Goal: Task Accomplishment & Management: Manage account settings

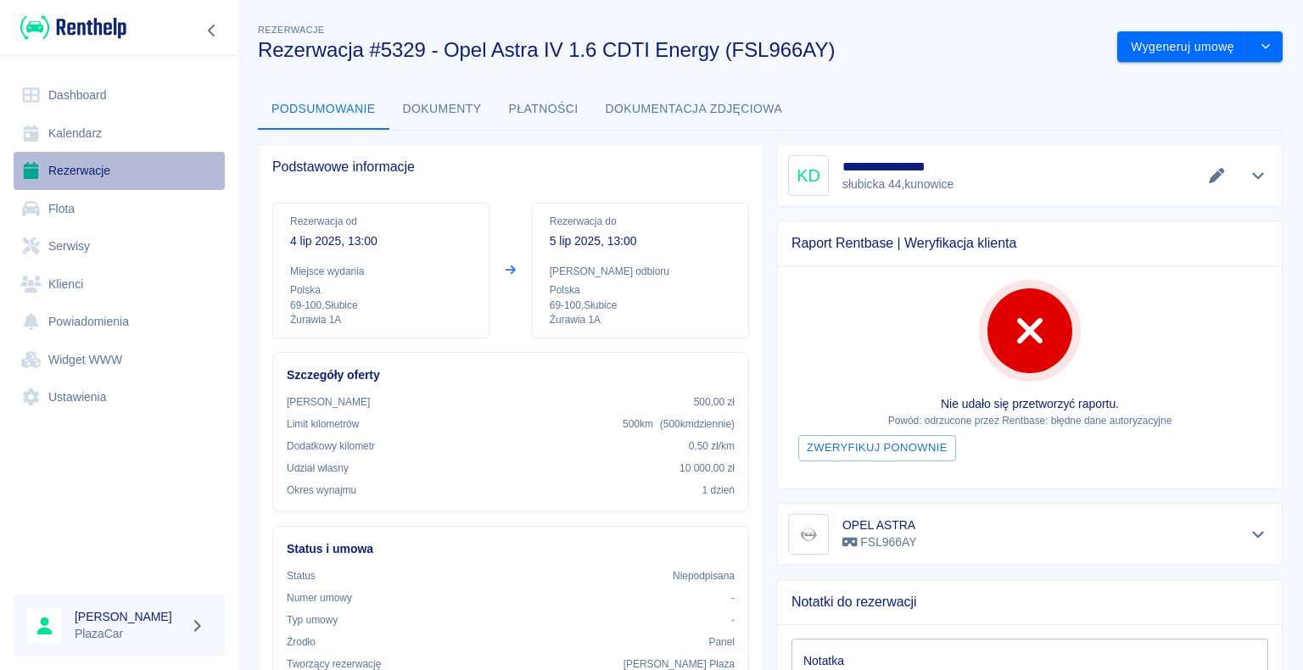
click at [75, 168] on link "Rezerwacje" at bounding box center [119, 171] width 211 height 38
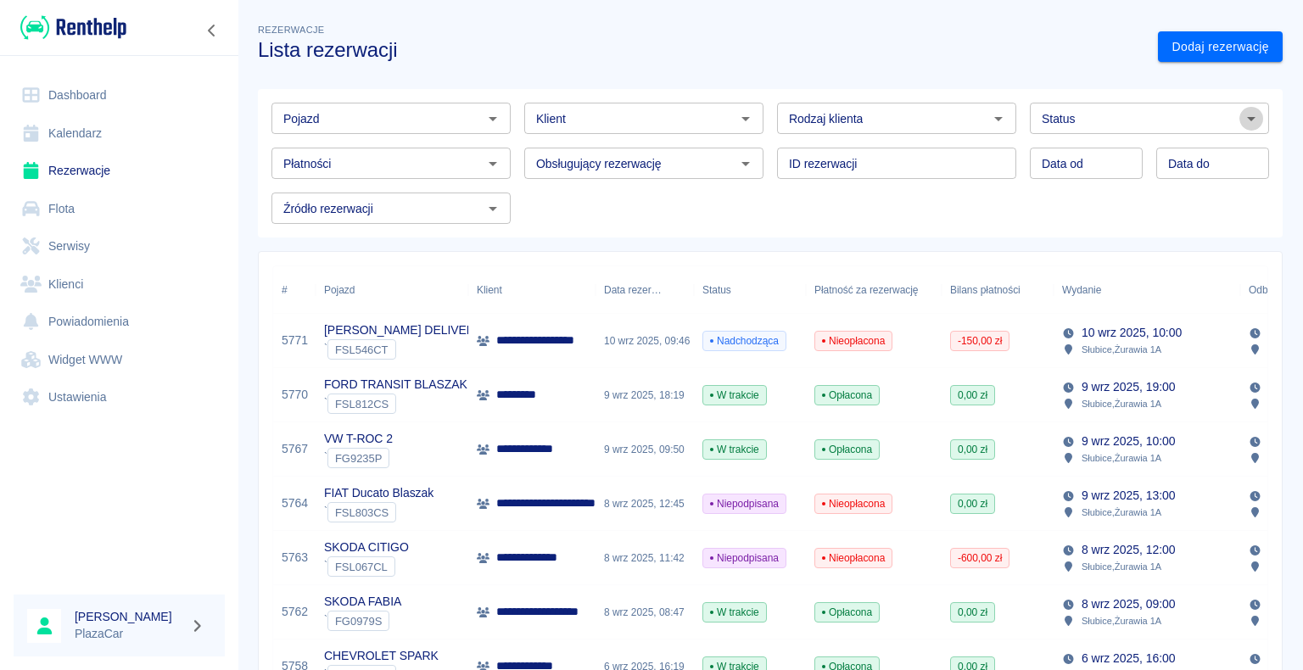
click at [1241, 114] on icon "Otwórz" at bounding box center [1251, 119] width 20 height 20
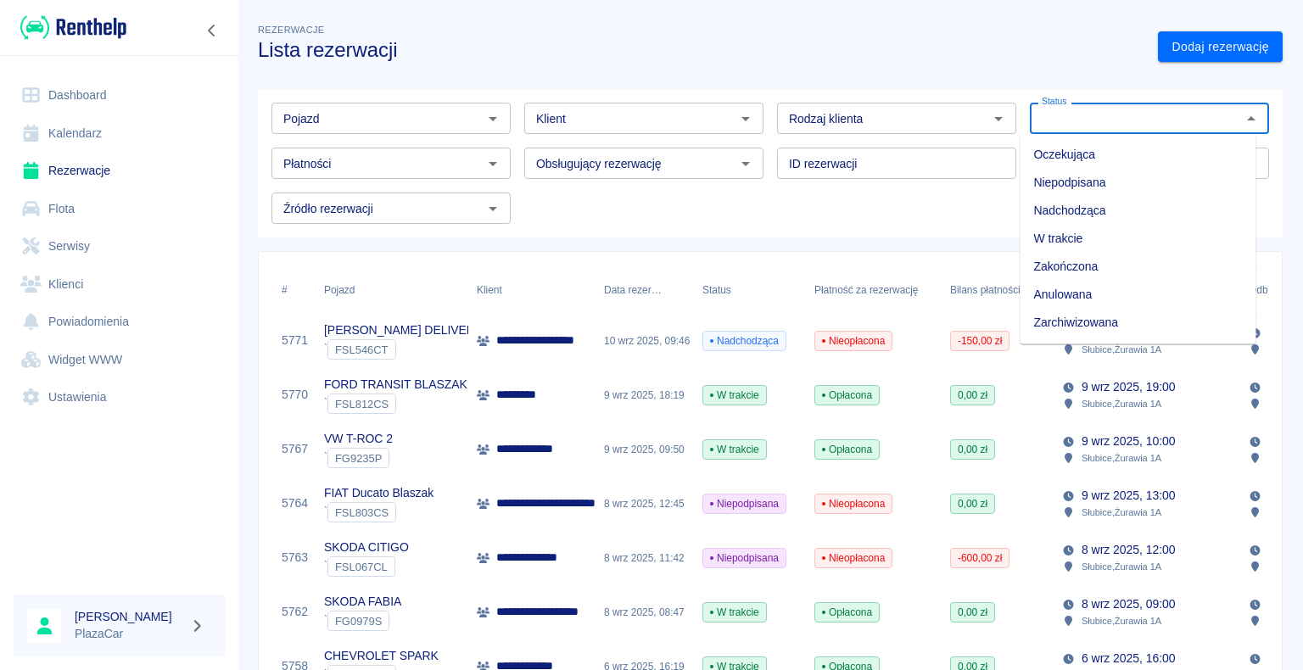
click at [1133, 320] on li "Zarchiwizowana" at bounding box center [1138, 323] width 236 height 28
type input "Zarchiwizowana"
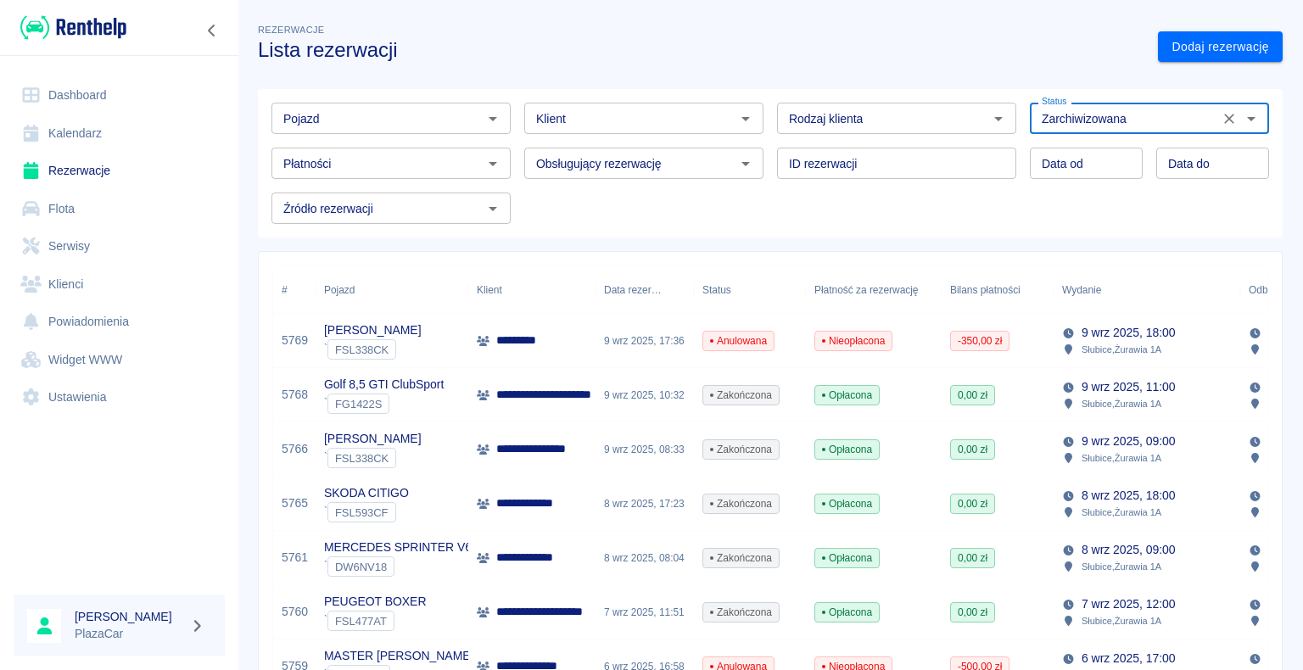
click at [485, 117] on icon "Otwórz" at bounding box center [493, 119] width 20 height 20
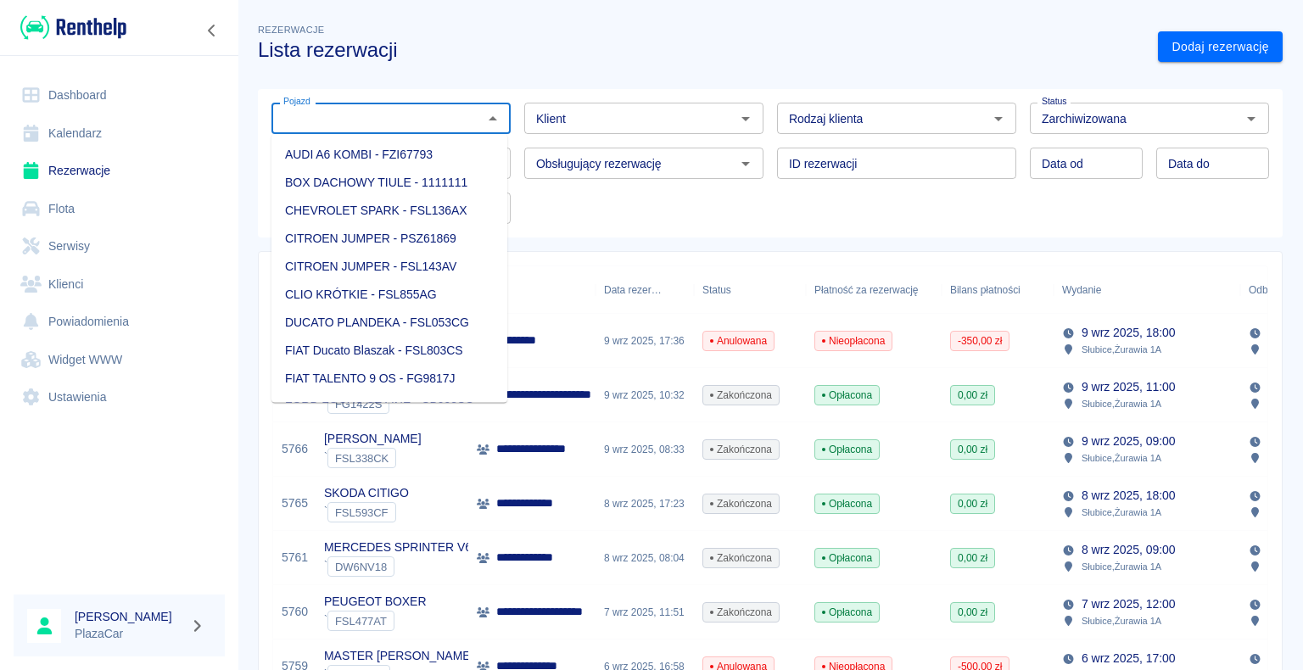
click at [422, 209] on li "CHEVROLET SPARK - FSL136AX" at bounding box center [389, 211] width 236 height 28
type input "CHEVROLET SPARK - FSL136AX"
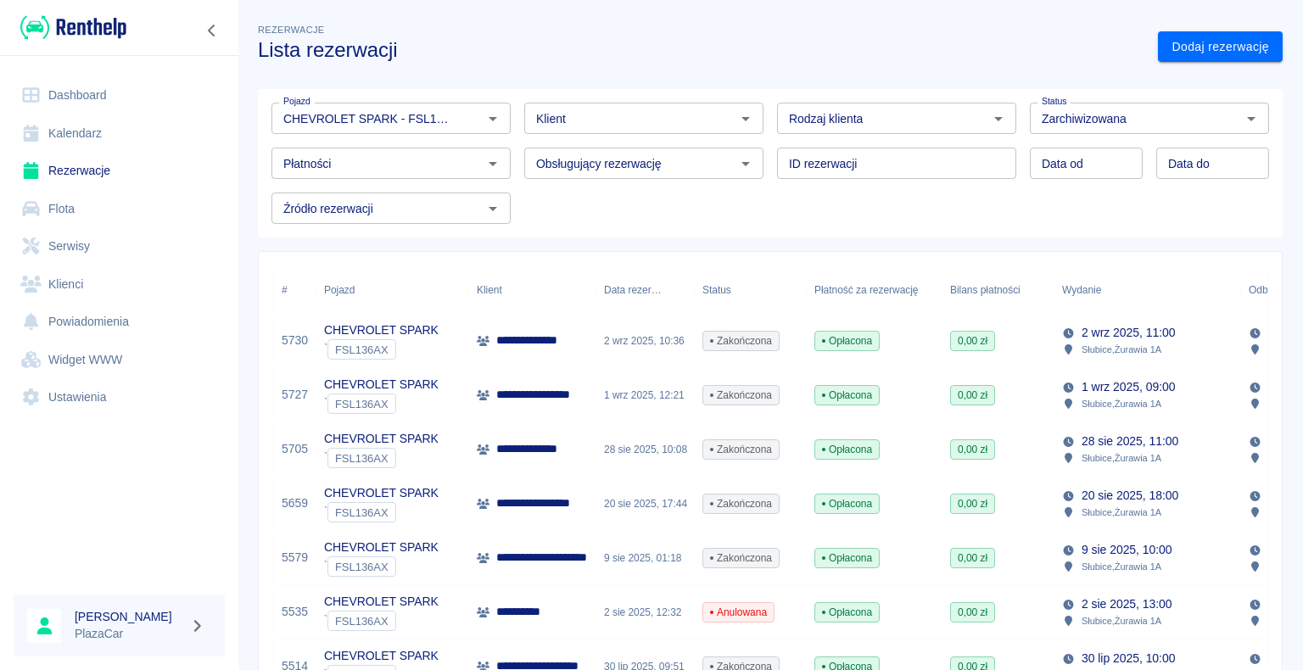
click at [575, 336] on div "**********" at bounding box center [531, 341] width 127 height 54
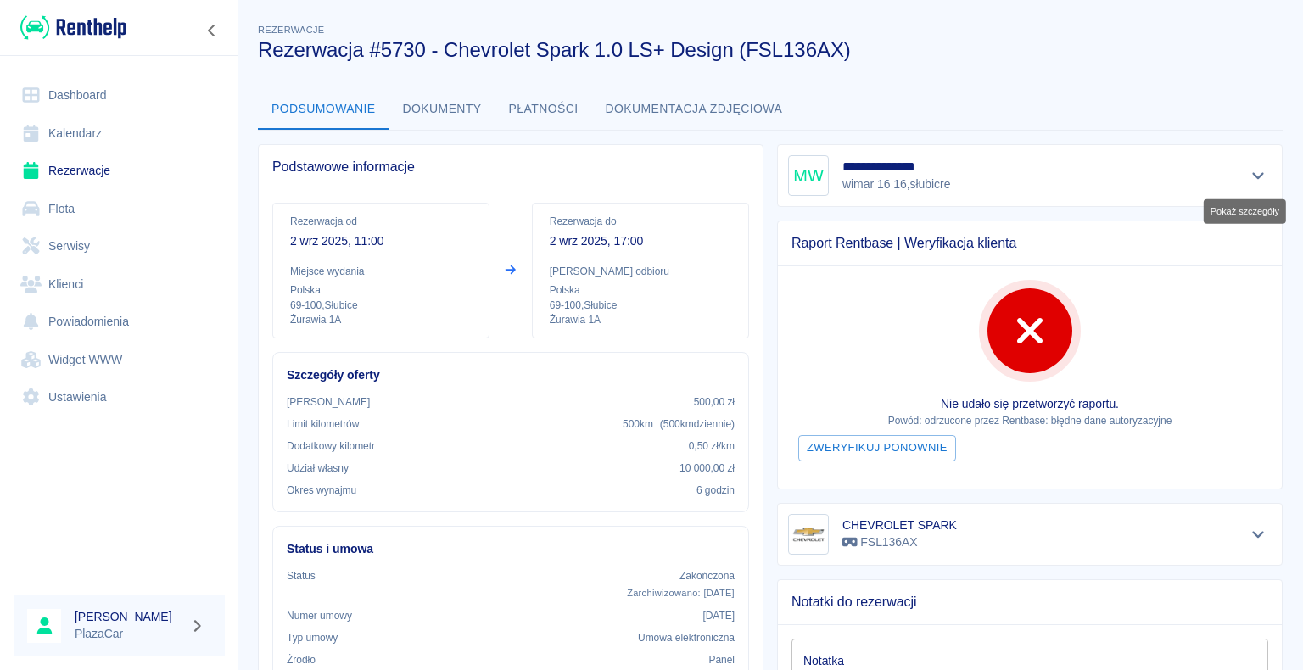
click at [1249, 170] on icon "Pokaż szczegóły" at bounding box center [1259, 175] width 20 height 15
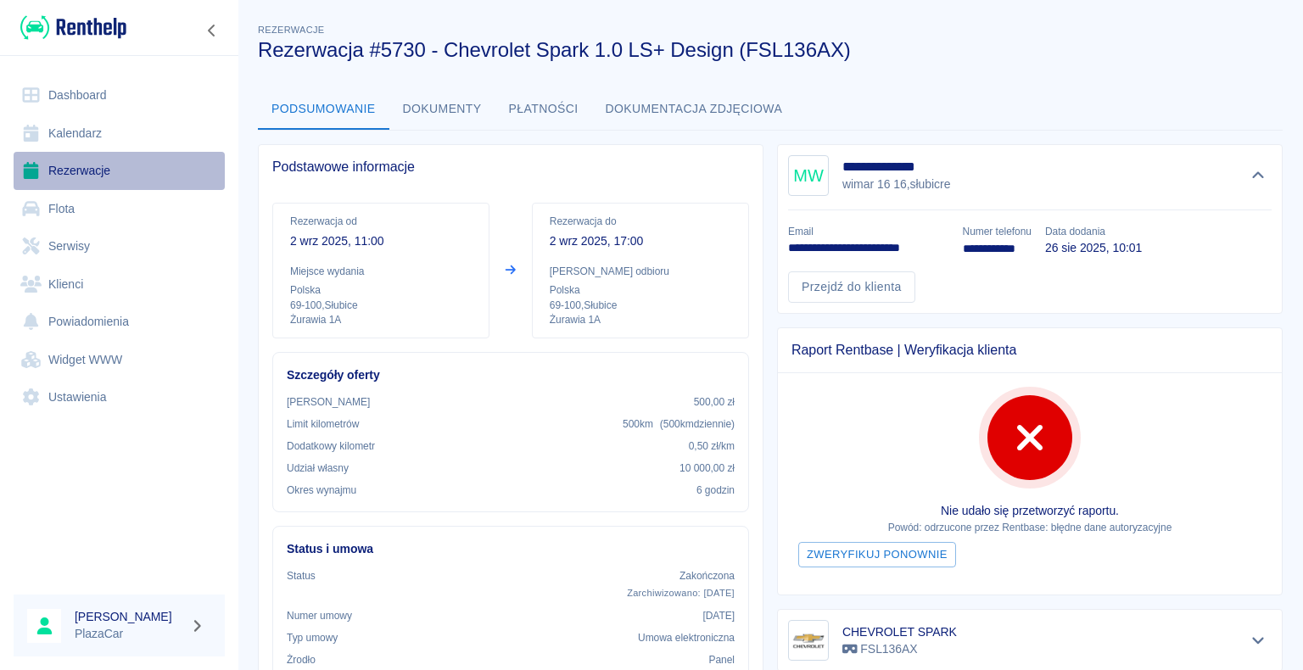
click at [87, 168] on link "Rezerwacje" at bounding box center [119, 171] width 211 height 38
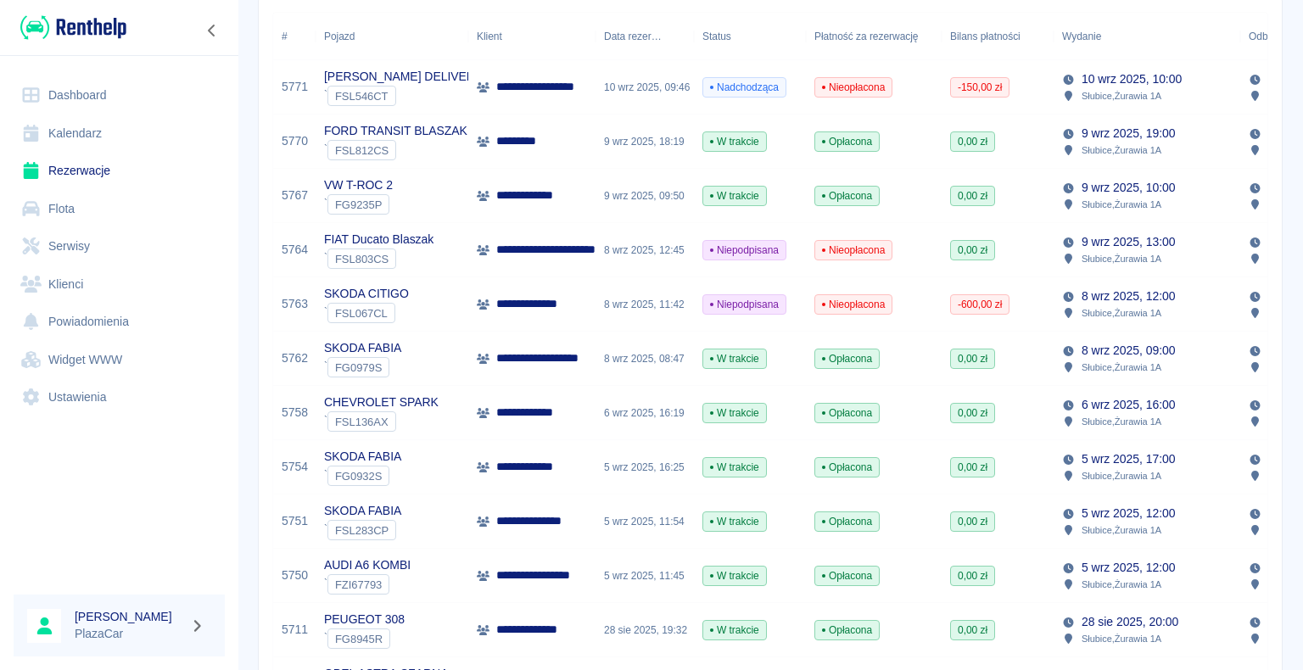
scroll to position [254, 0]
click at [552, 248] on p "**********" at bounding box center [559, 249] width 126 height 18
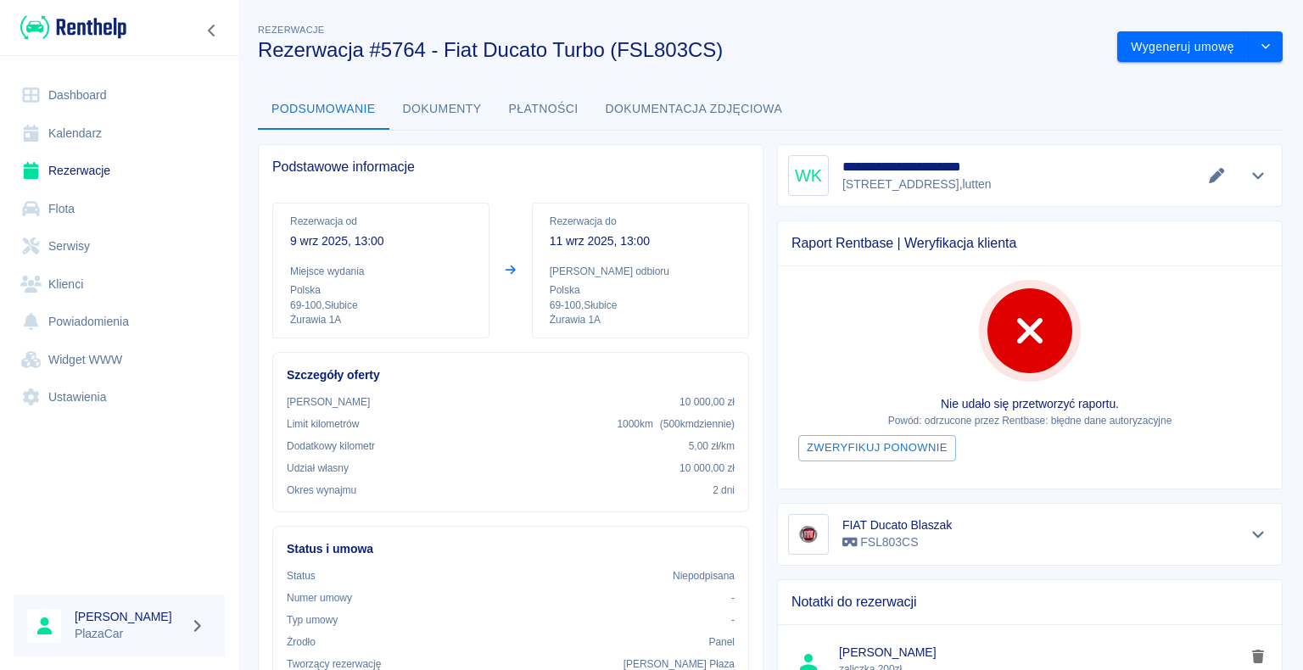
click at [71, 174] on link "Rezerwacje" at bounding box center [119, 171] width 211 height 38
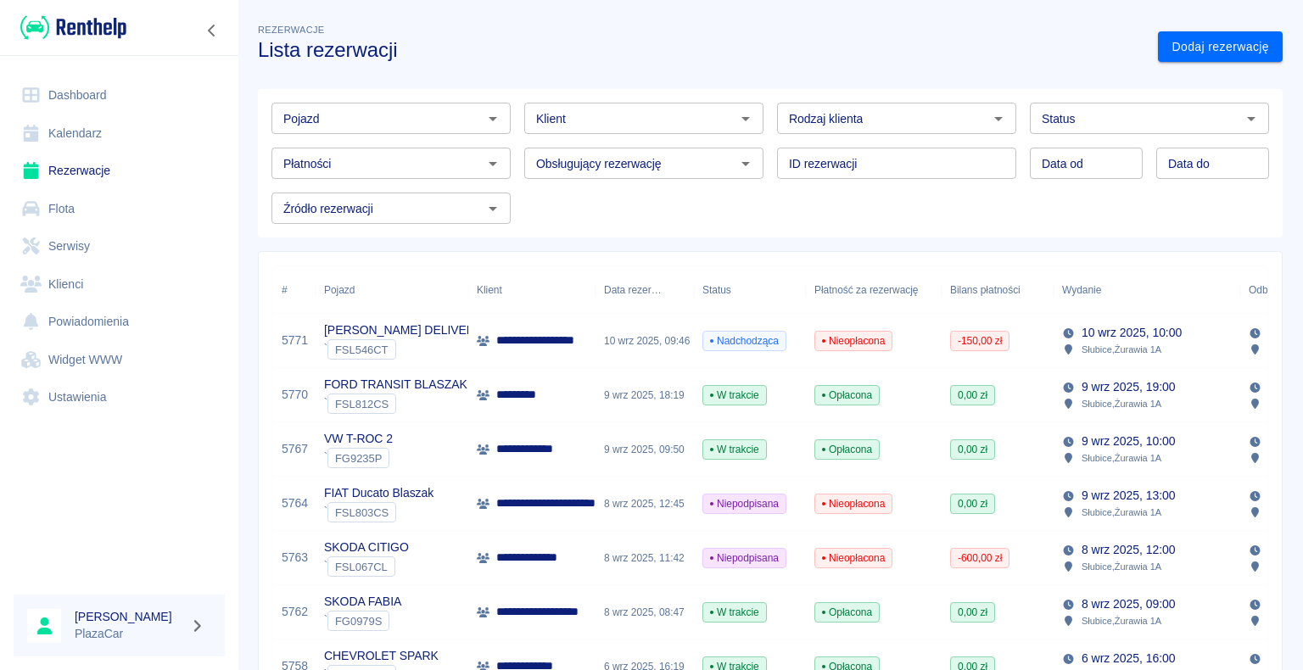
click at [1247, 117] on icon "Otwórz" at bounding box center [1251, 119] width 8 height 4
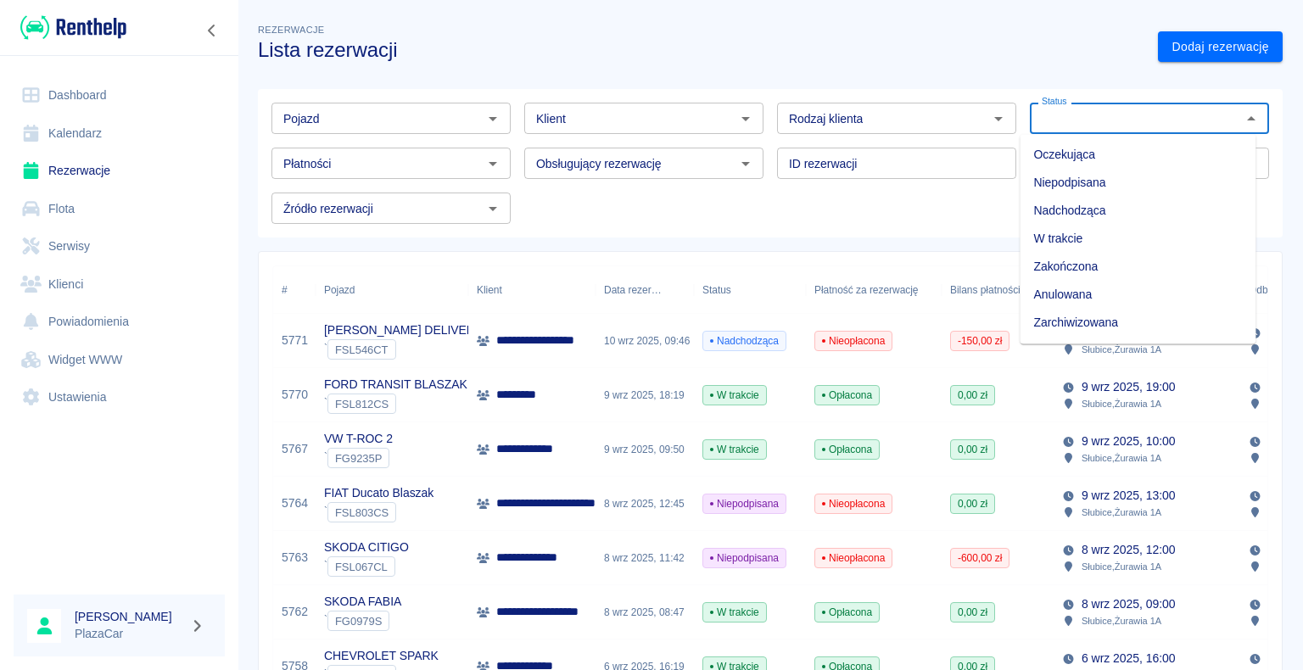
click at [1122, 321] on li "Zarchiwizowana" at bounding box center [1138, 323] width 236 height 28
type input "Zarchiwizowana"
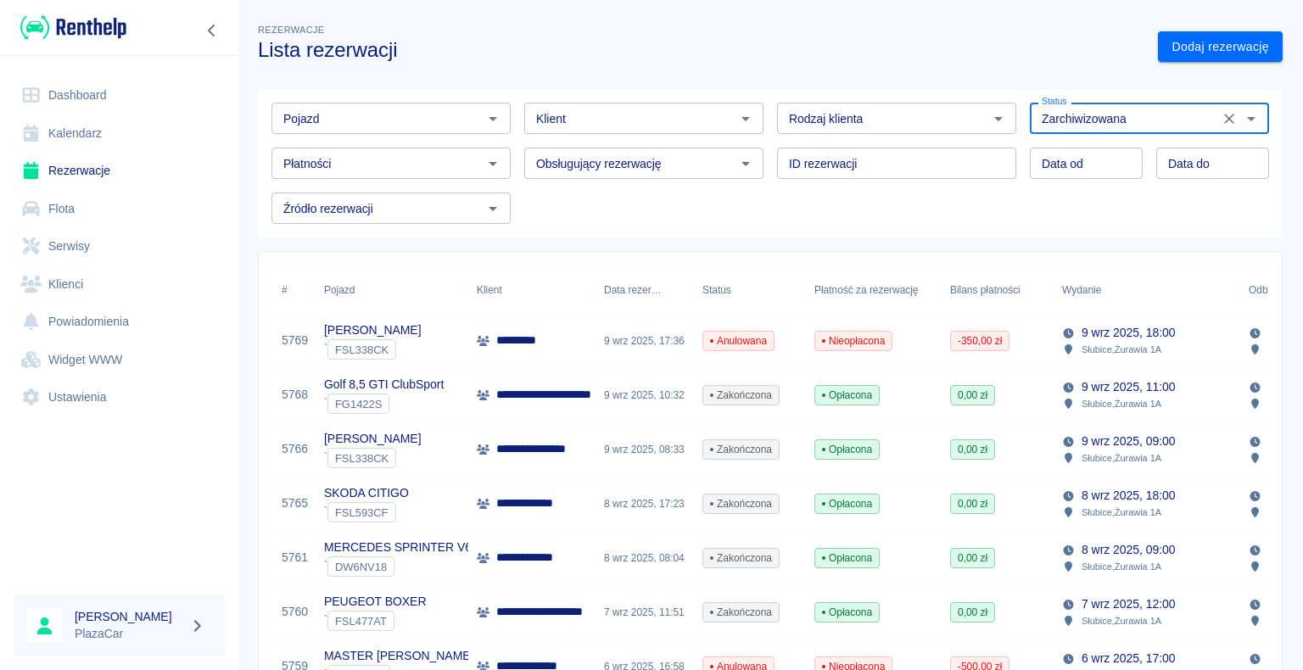
click at [493, 119] on icon "Otwórz" at bounding box center [493, 119] width 20 height 20
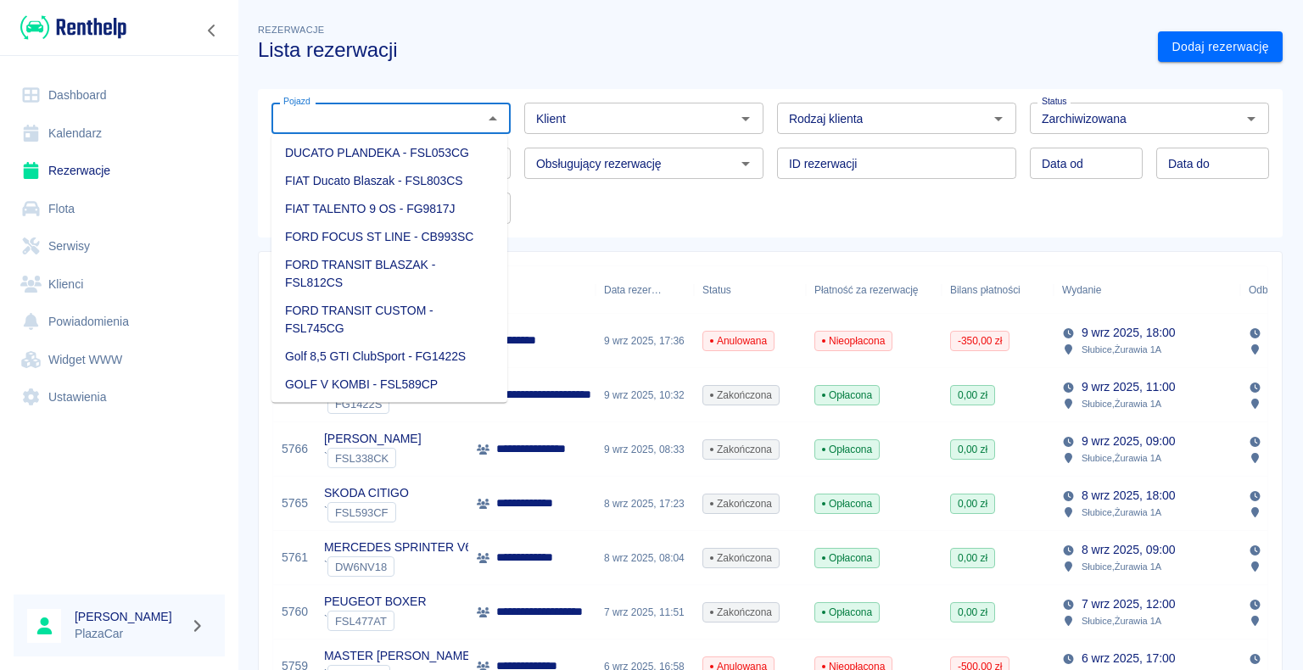
scroll to position [85, 0]
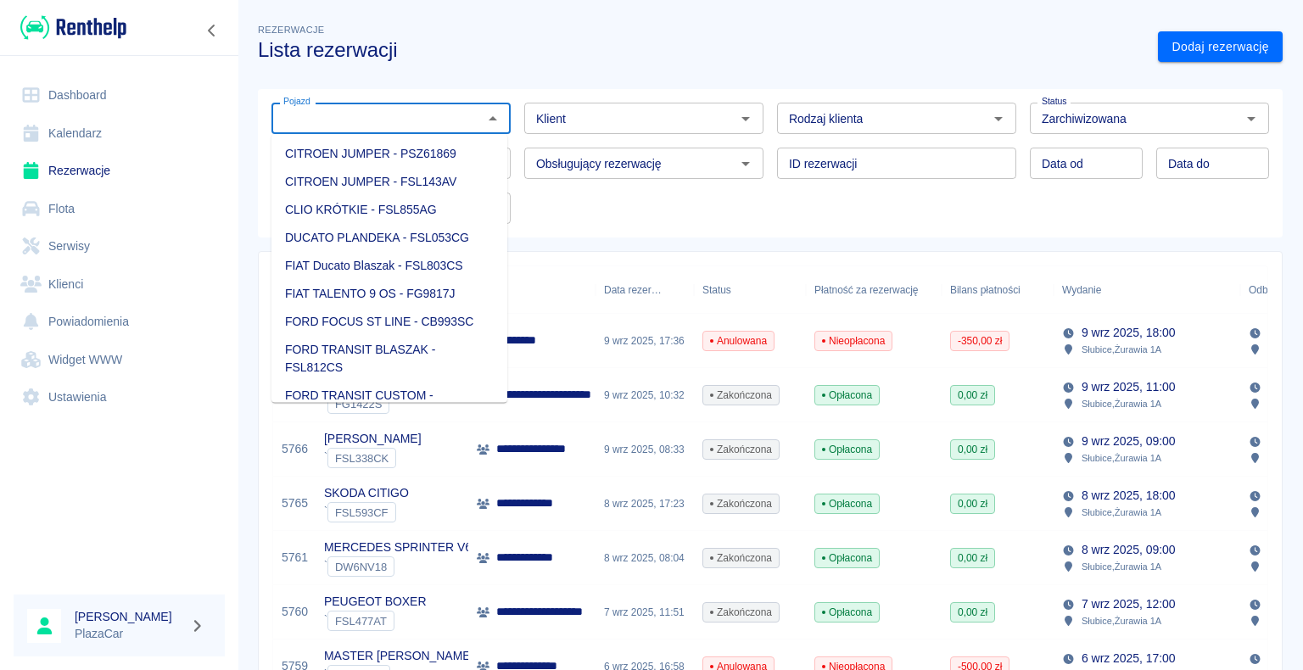
click at [384, 320] on li "FORD FOCUS ST LINE - CB993SC" at bounding box center [389, 322] width 236 height 28
type input "FORD FOCUS ST LINE - CB993SC"
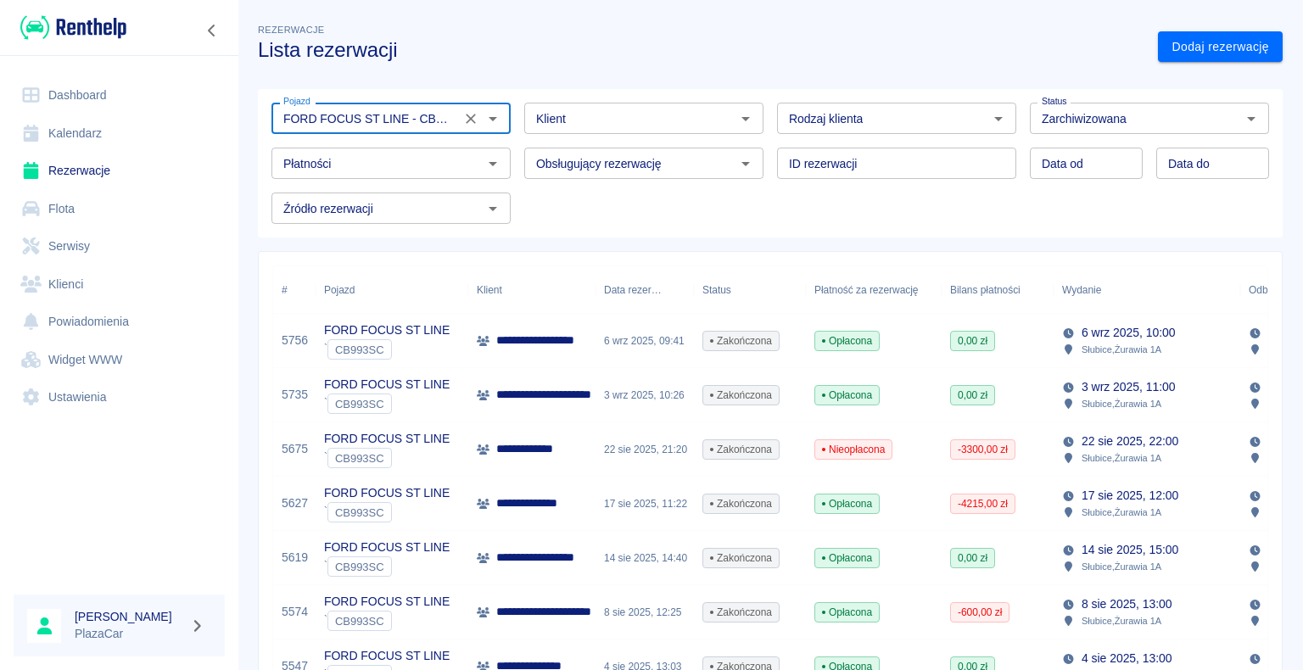
click at [612, 348] on div "6 wrz 2025, 09:41" at bounding box center [644, 341] width 98 height 54
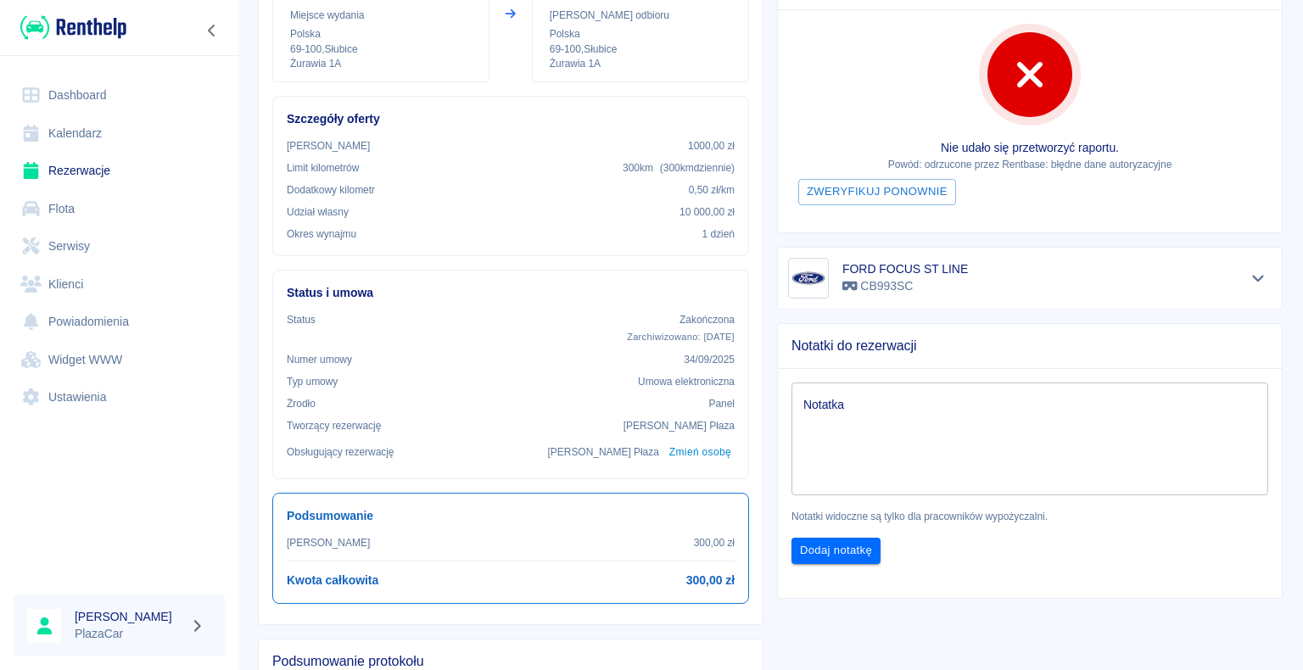
scroll to position [254, 0]
click at [1249, 280] on icon "Pokaż szczegóły" at bounding box center [1259, 279] width 20 height 15
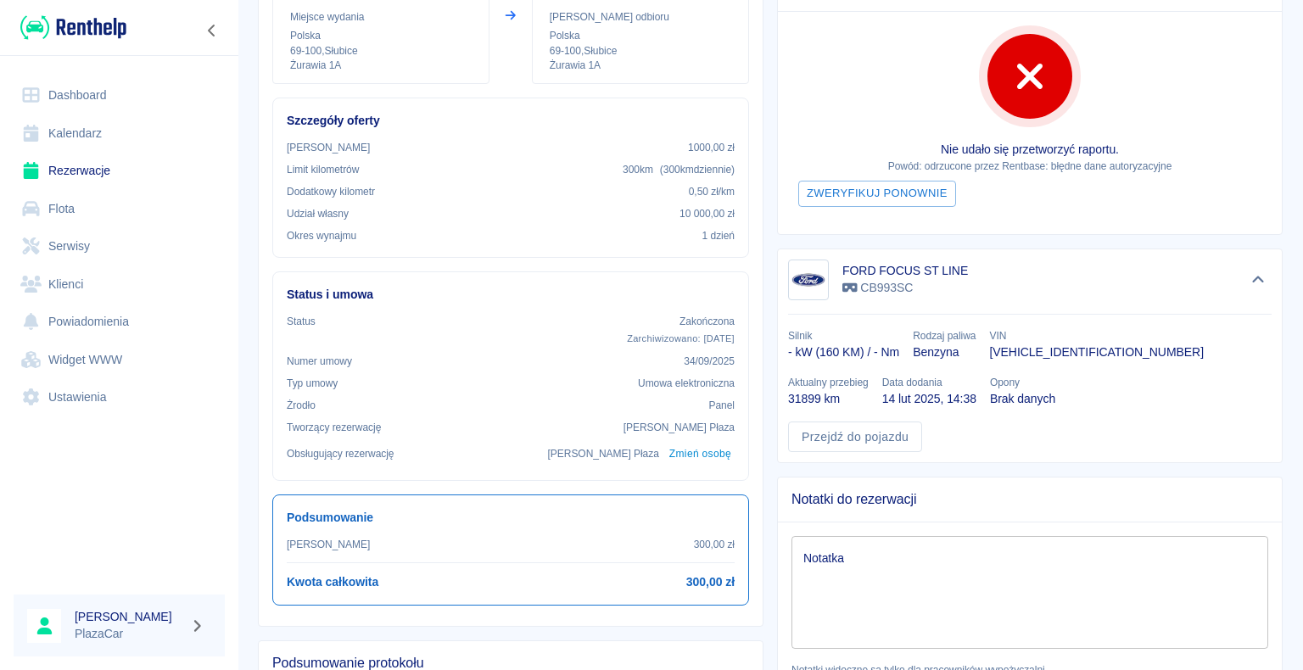
click at [869, 390] on p "31899 km" at bounding box center [828, 399] width 81 height 18
click at [842, 439] on link "Przejdź do pojazdu" at bounding box center [855, 437] width 134 height 31
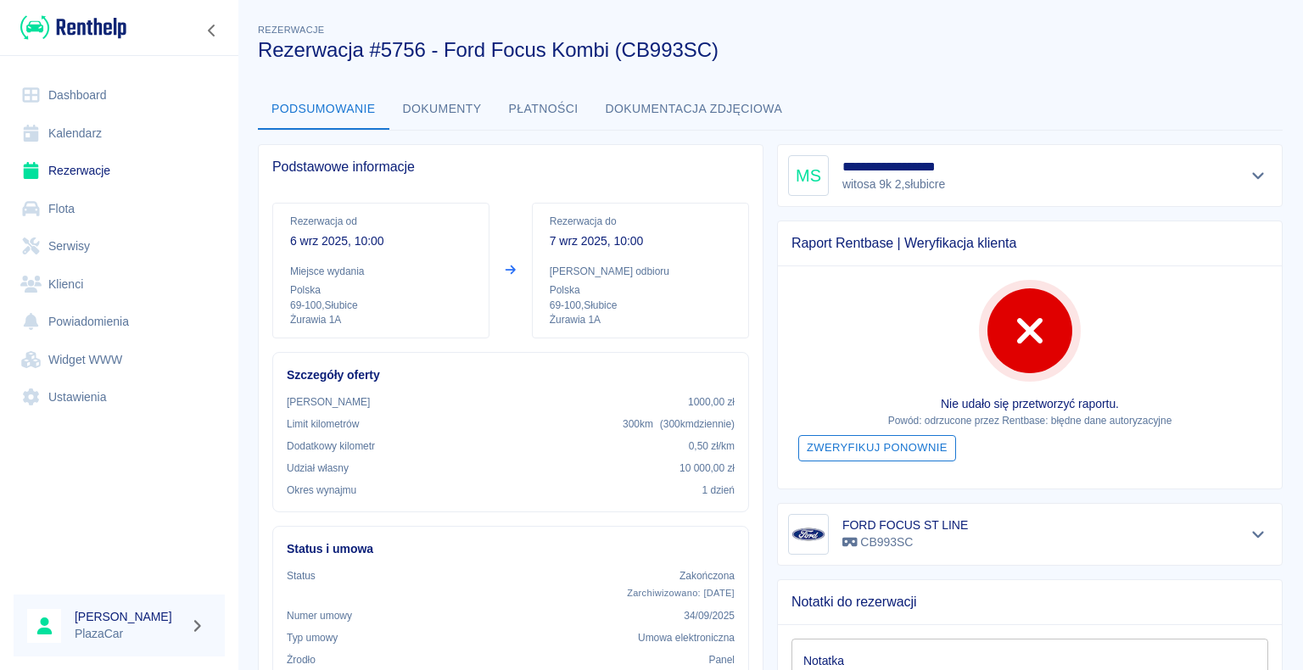
click at [874, 451] on button "Zweryfikuj ponownie" at bounding box center [877, 448] width 158 height 26
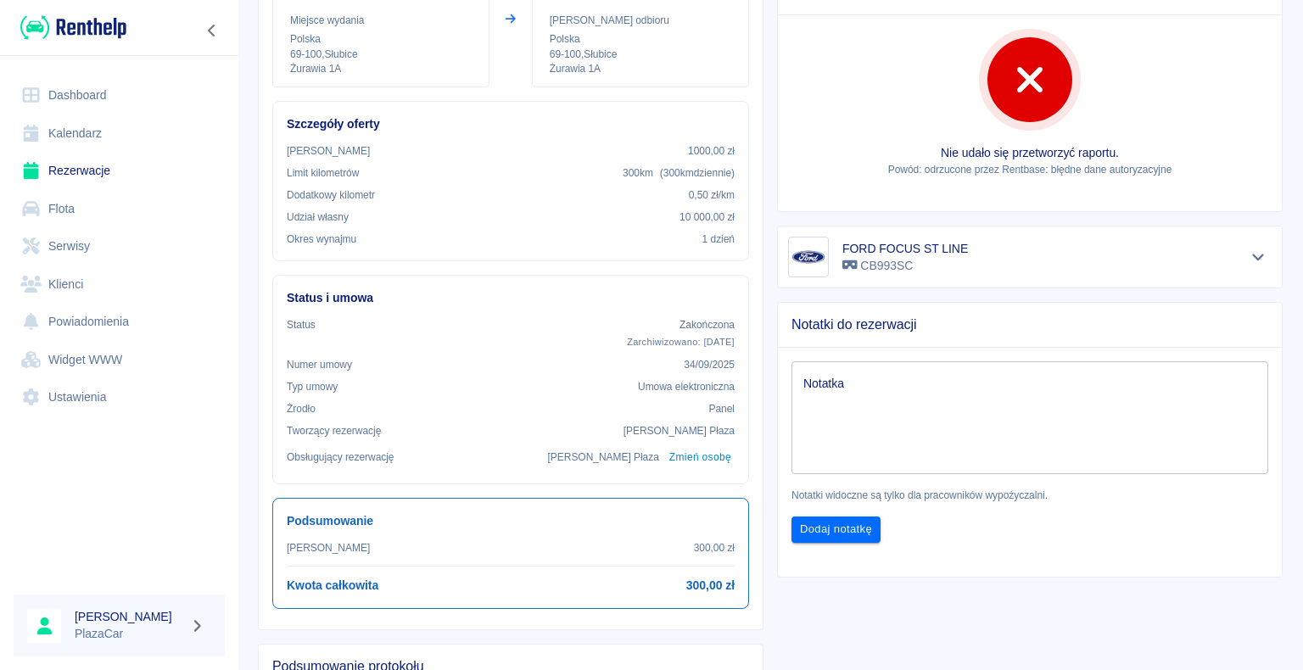
scroll to position [254, 0]
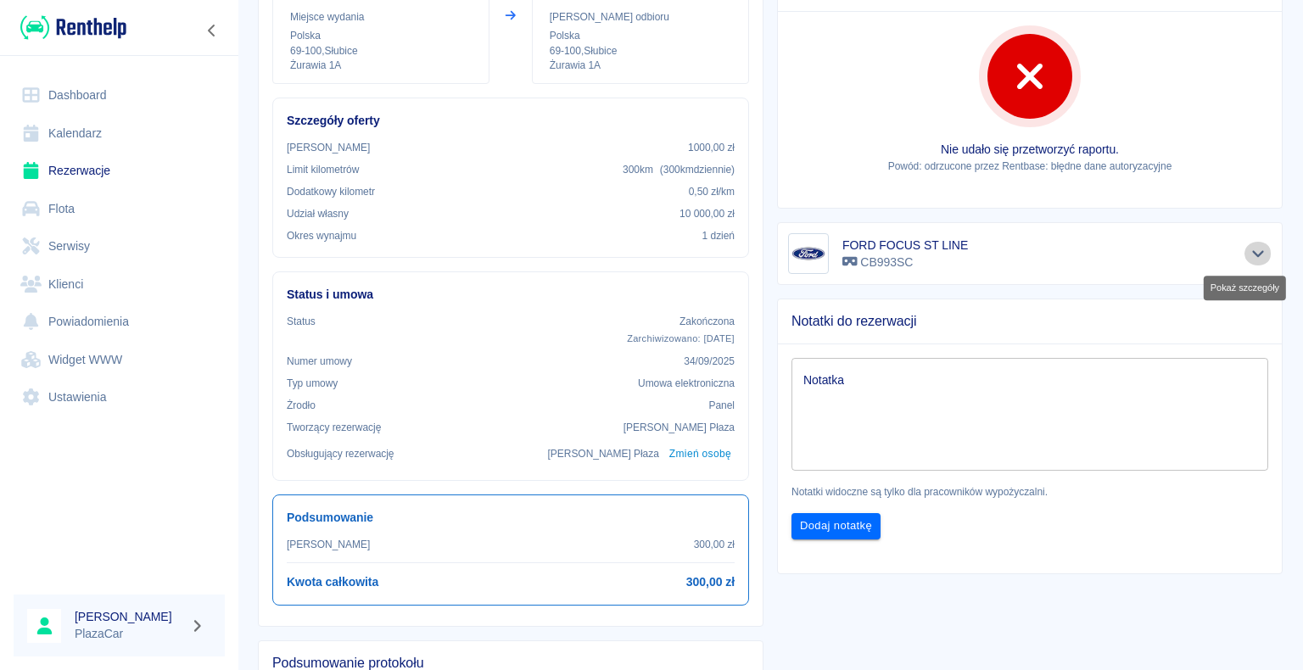
click at [1252, 254] on icon "Pokaż szczegóły" at bounding box center [1258, 254] width 12 height 7
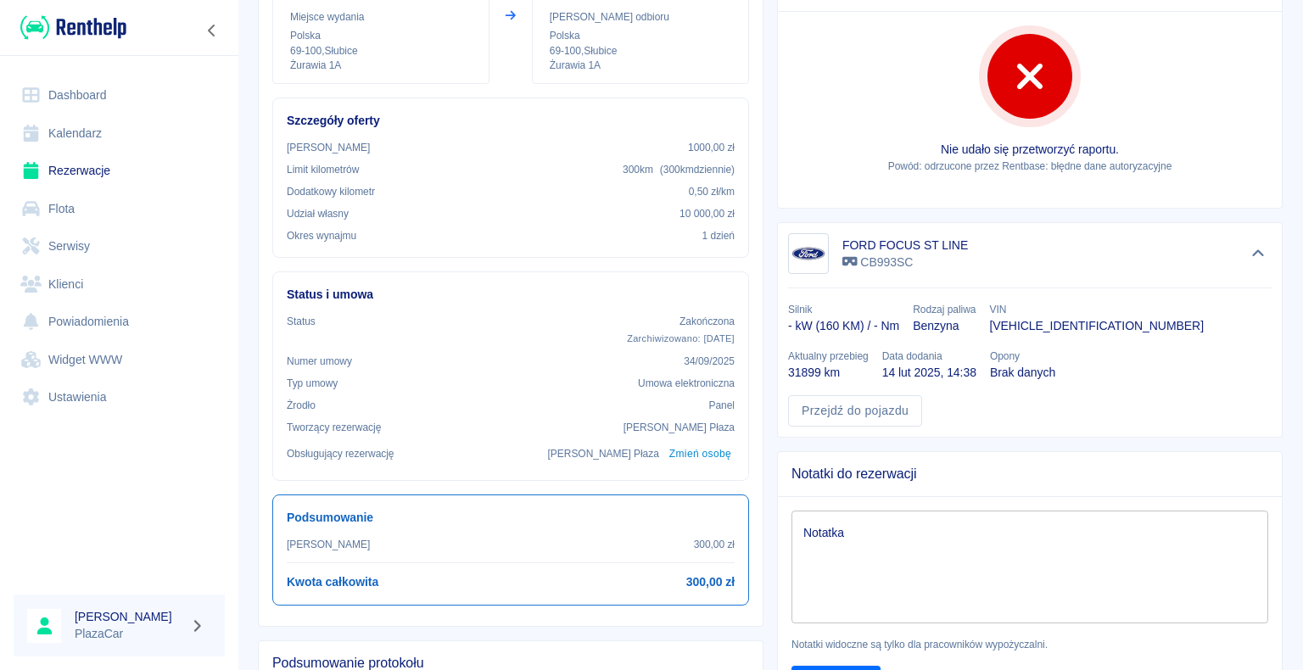
click at [869, 364] on p "31899 km" at bounding box center [828, 373] width 81 height 18
click at [835, 412] on link "Przejdź do pojazdu" at bounding box center [855, 410] width 134 height 31
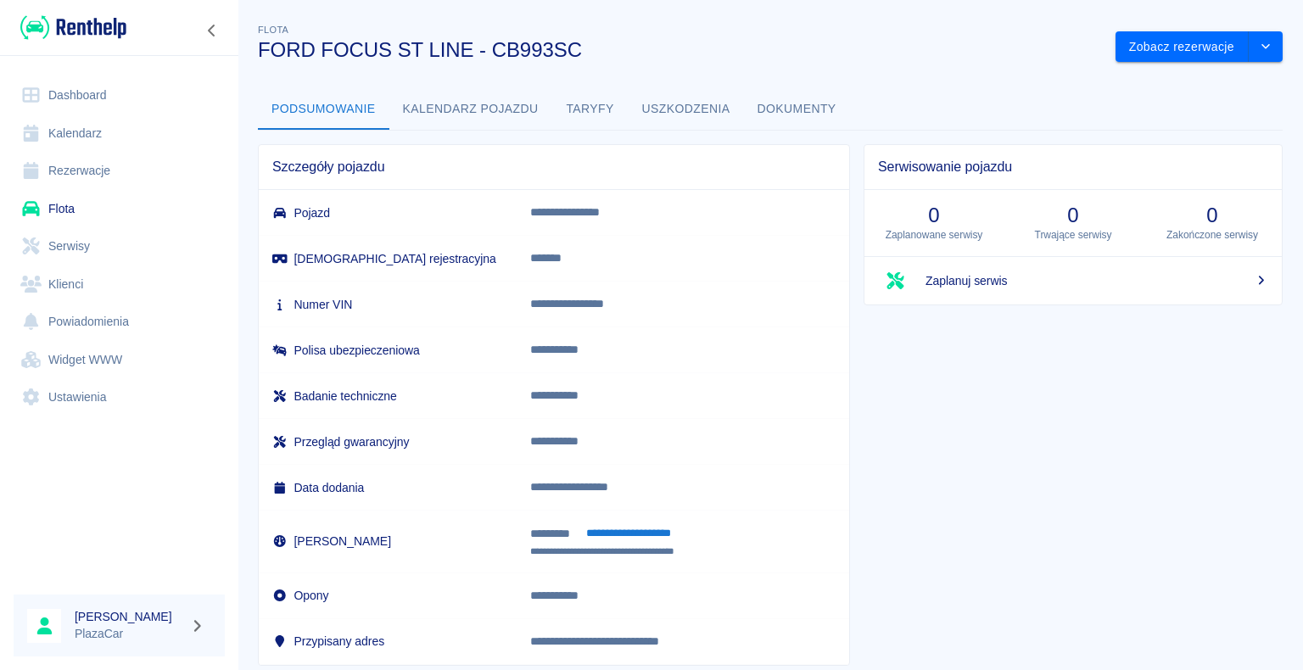
scroll to position [42, 0]
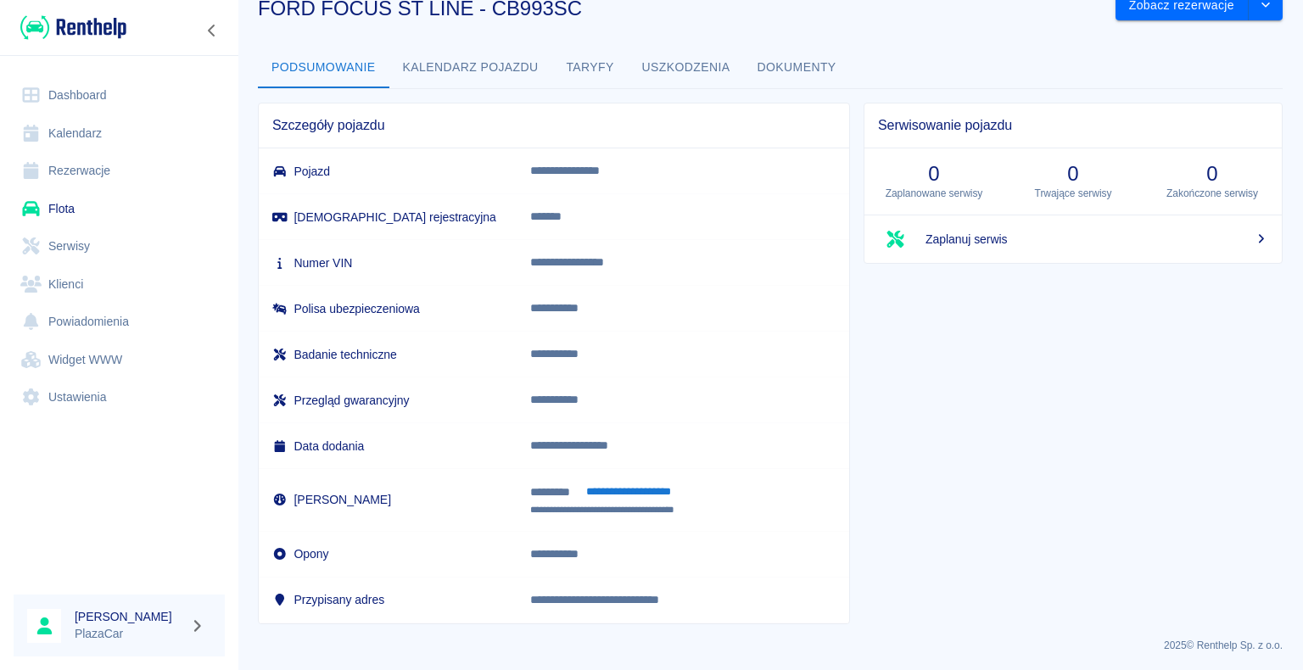
click at [545, 486] on p "**********" at bounding box center [678, 493] width 297 height 20
click at [587, 495] on p "**********" at bounding box center [678, 493] width 297 height 20
click at [642, 491] on button "**********" at bounding box center [629, 493] width 104 height 20
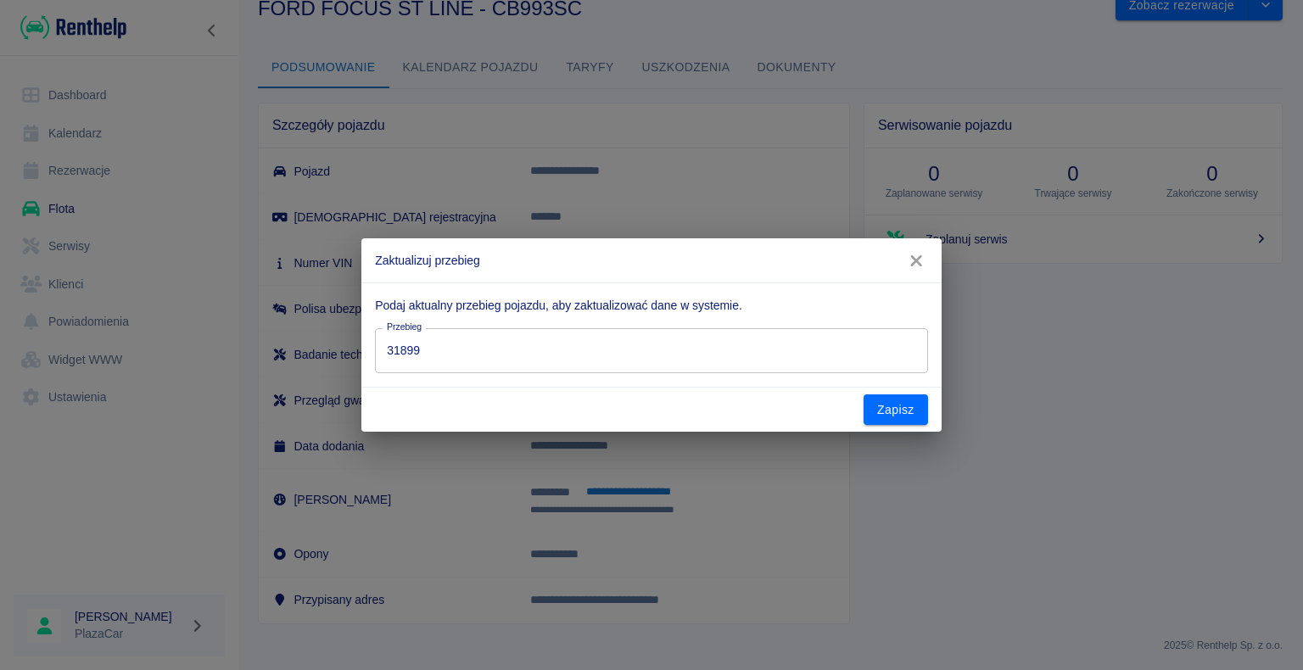
click at [422, 348] on input "31899" at bounding box center [651, 350] width 552 height 45
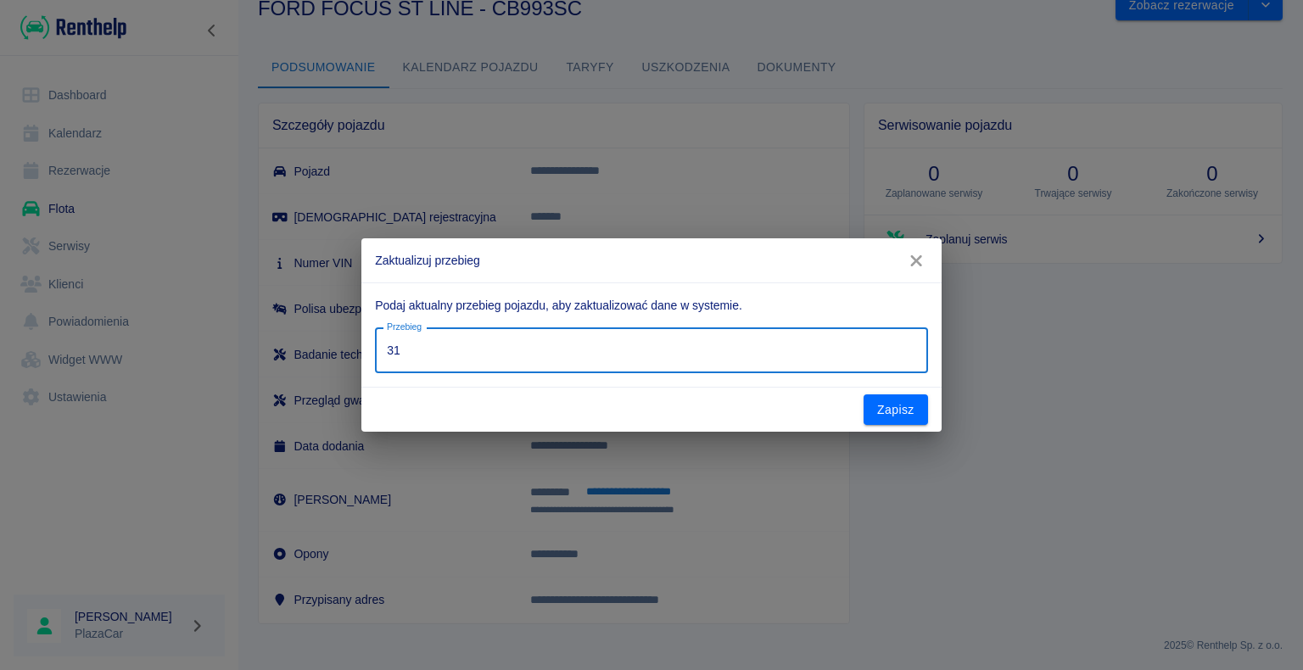
type input "3"
type input "36937"
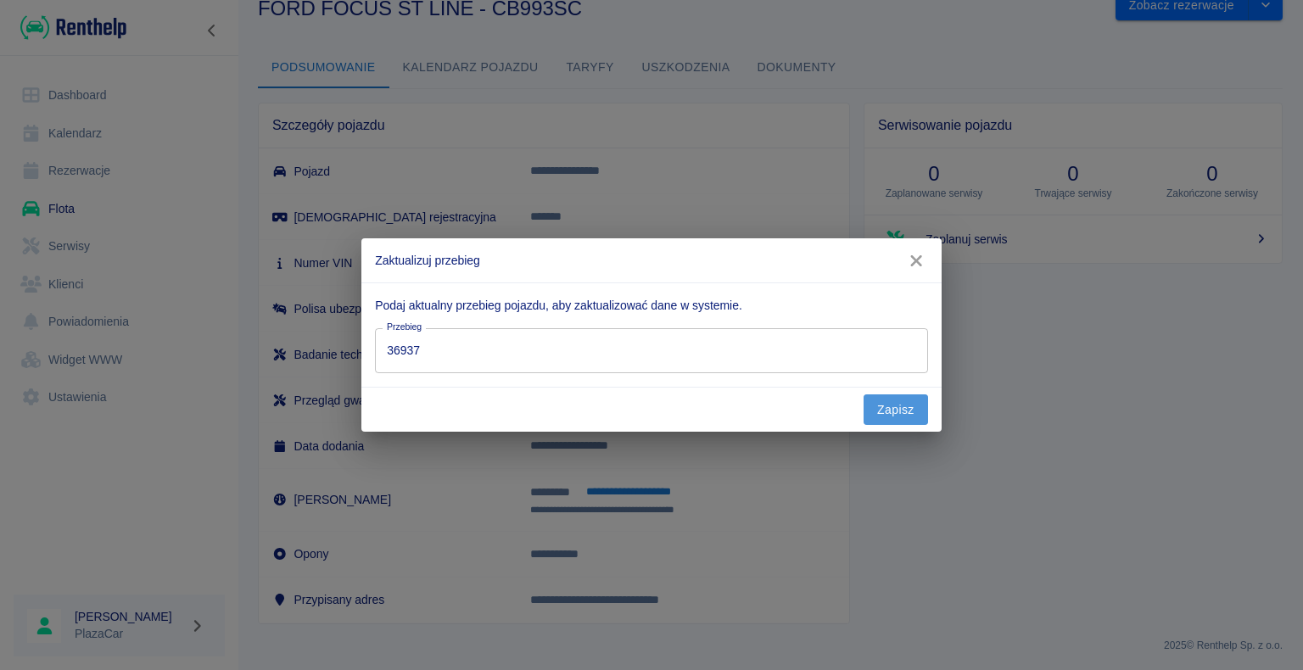
click at [896, 411] on button "Zapisz" at bounding box center [895, 409] width 64 height 31
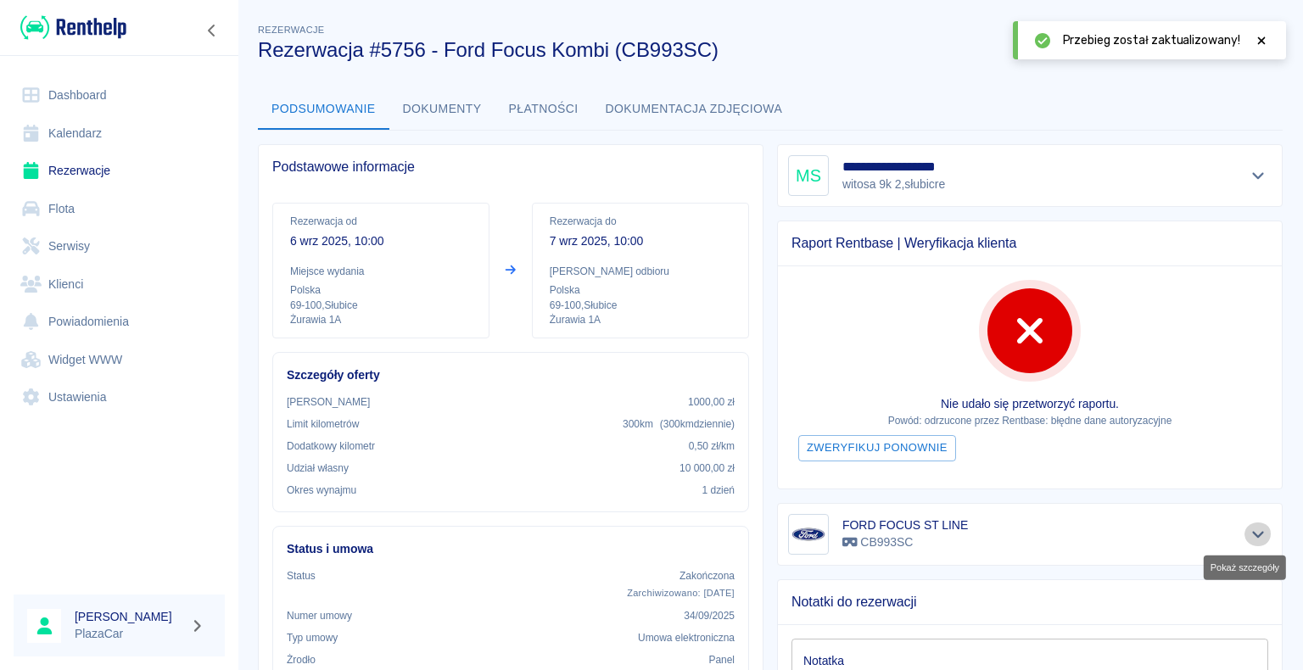
click at [1249, 534] on icon "Pokaż szczegóły" at bounding box center [1259, 534] width 20 height 15
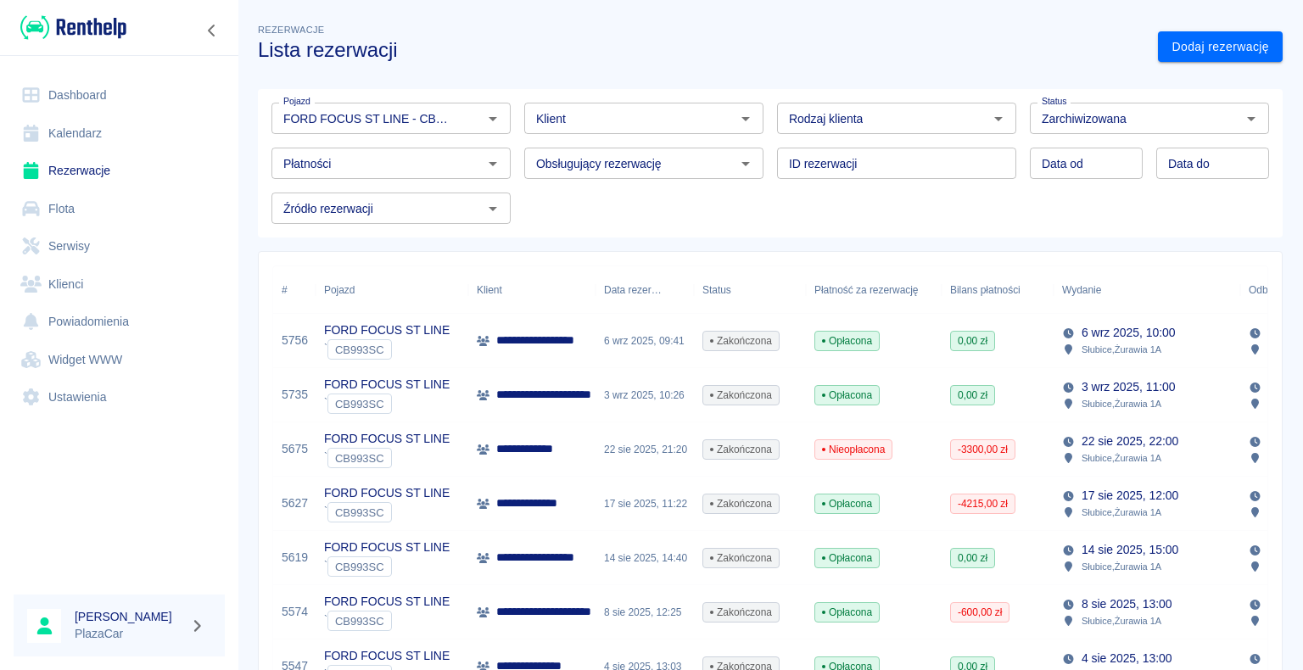
click at [75, 164] on link "Rezerwacje" at bounding box center [119, 171] width 211 height 38
click at [125, 161] on link "Rezerwacje" at bounding box center [119, 171] width 211 height 38
click at [1224, 119] on icon "Wyczyść" at bounding box center [1229, 119] width 10 height 10
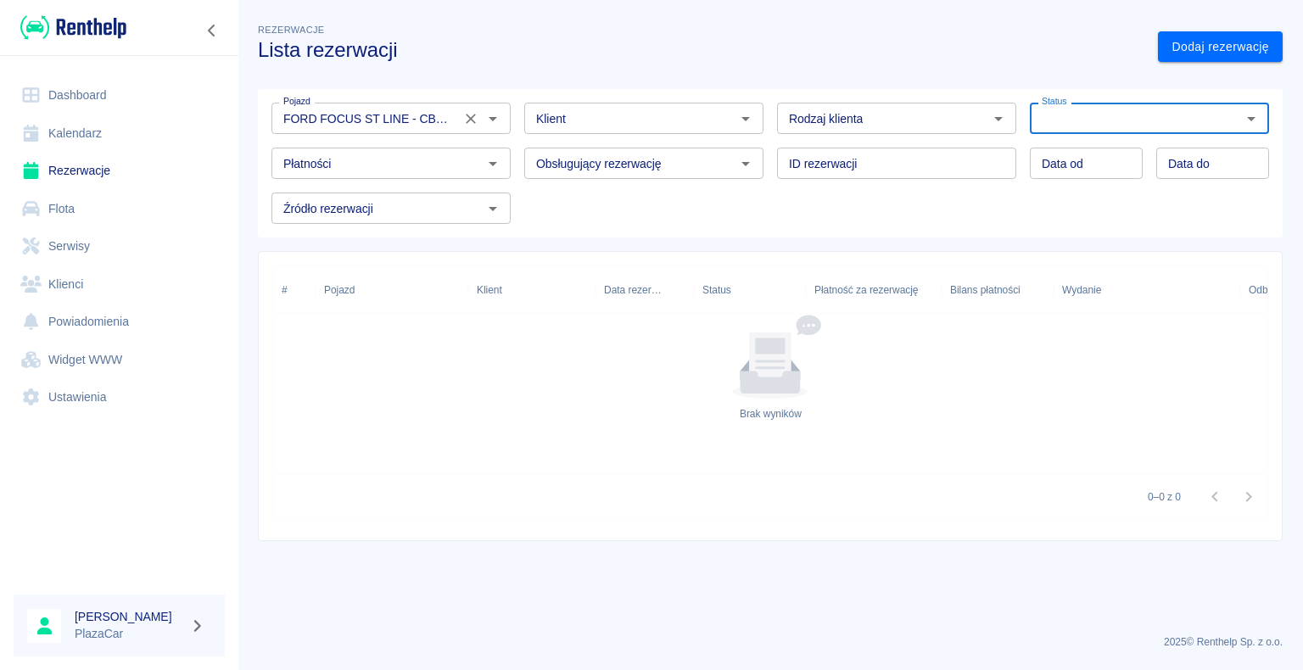
click at [473, 117] on icon "Wyczyść" at bounding box center [470, 118] width 17 height 17
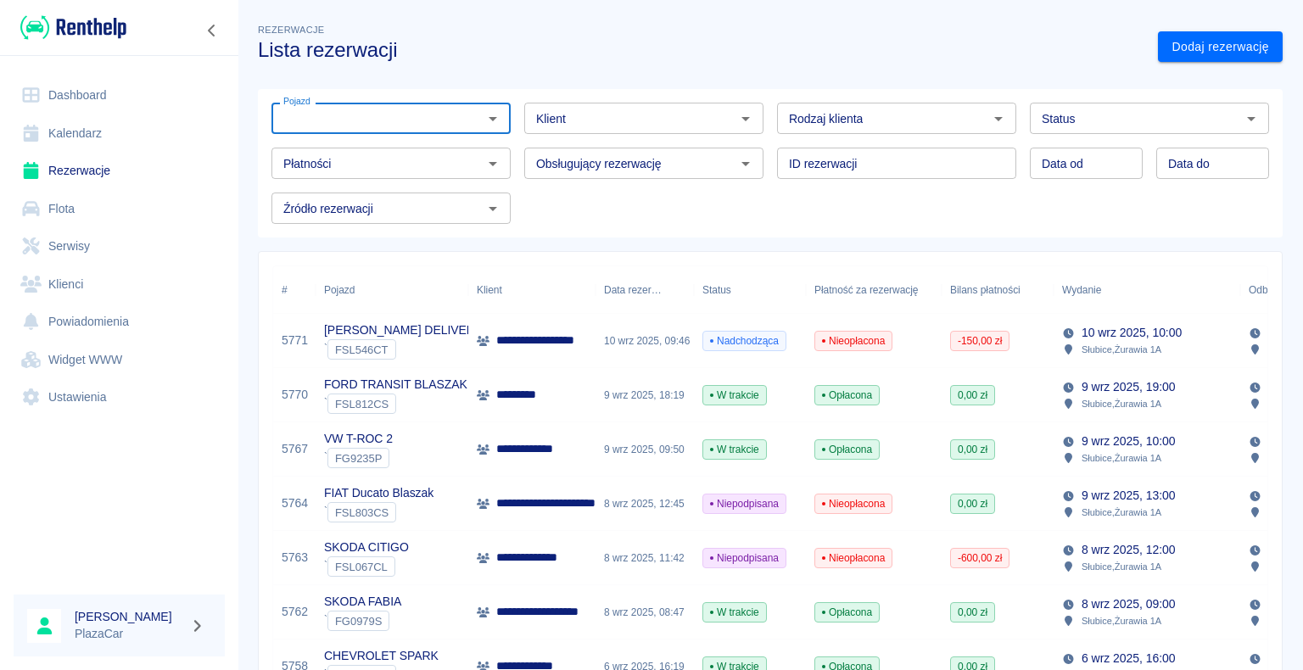
click at [475, 339] on div "**********" at bounding box center [531, 341] width 127 height 54
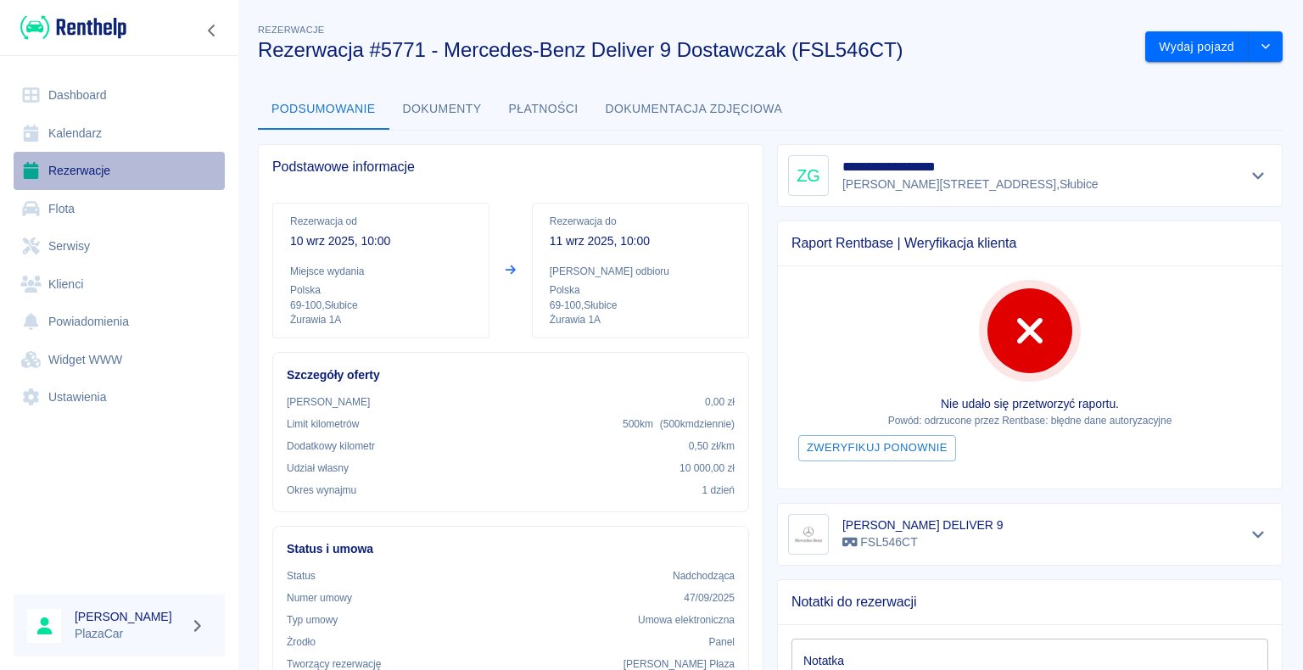
click at [81, 168] on link "Rezerwacje" at bounding box center [119, 171] width 211 height 38
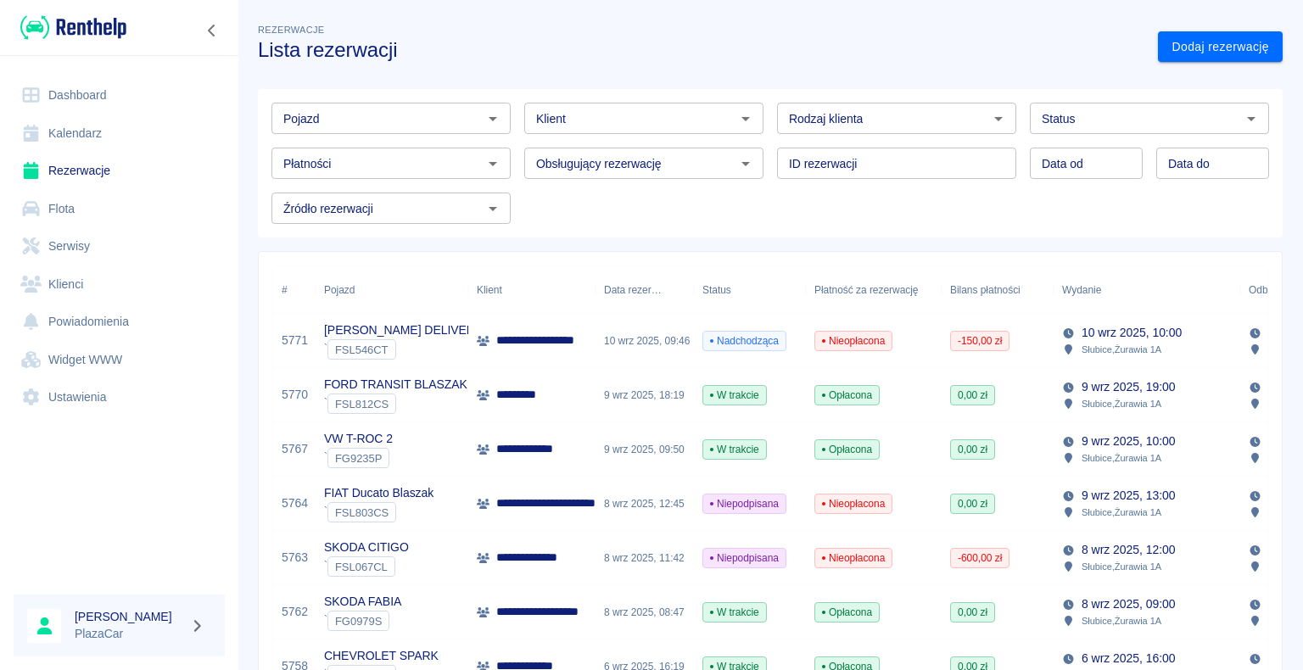
click at [552, 398] on div "*********" at bounding box center [531, 395] width 127 height 54
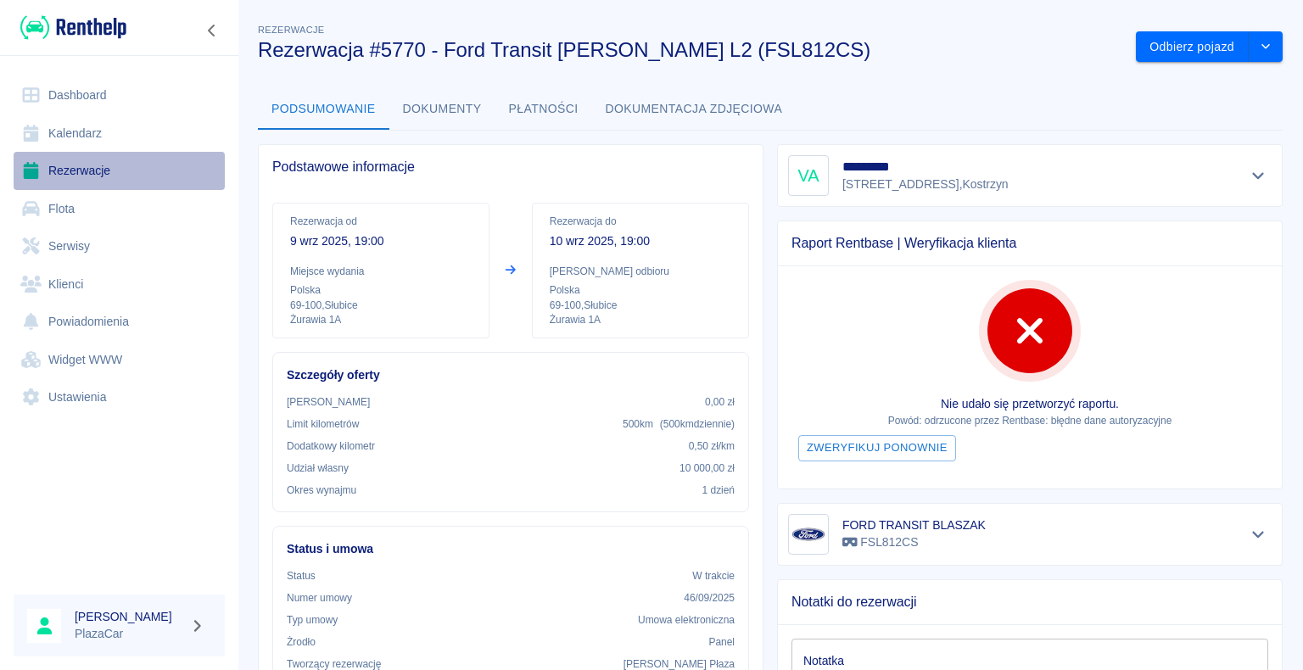
click at [99, 169] on link "Rezerwacje" at bounding box center [119, 171] width 211 height 38
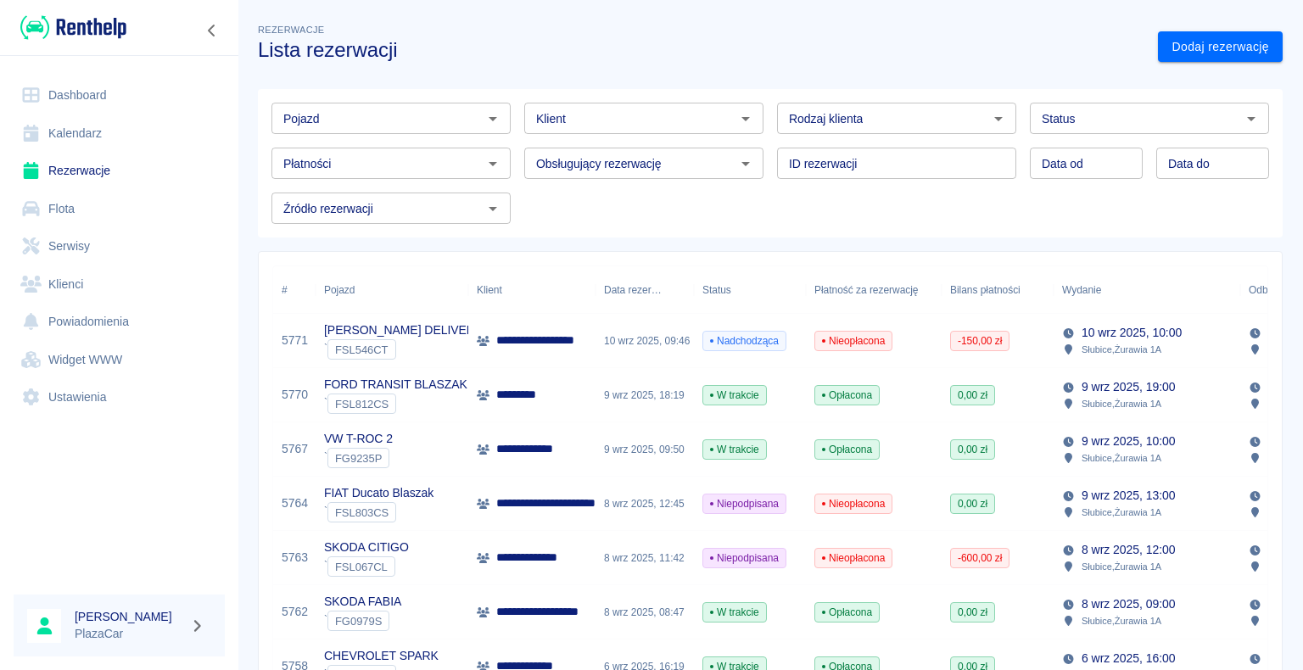
click at [540, 341] on p "**********" at bounding box center [545, 341] width 99 height 18
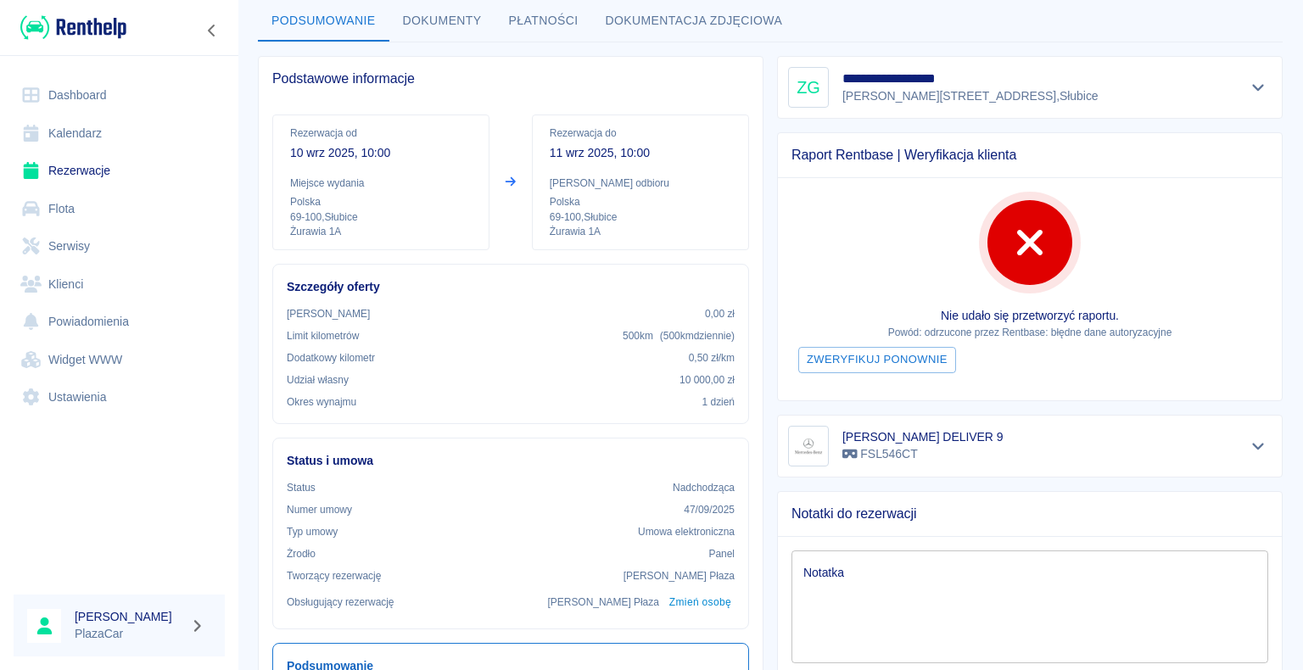
scroll to position [85, 0]
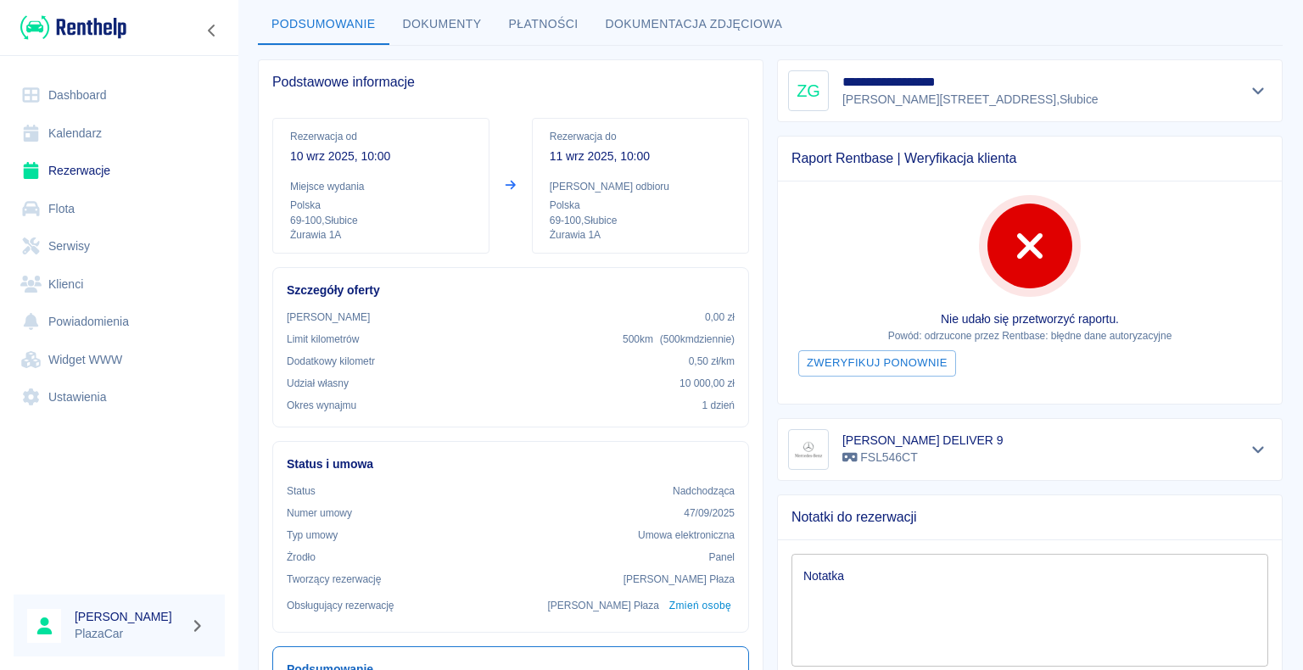
click at [83, 171] on link "Rezerwacje" at bounding box center [119, 171] width 211 height 38
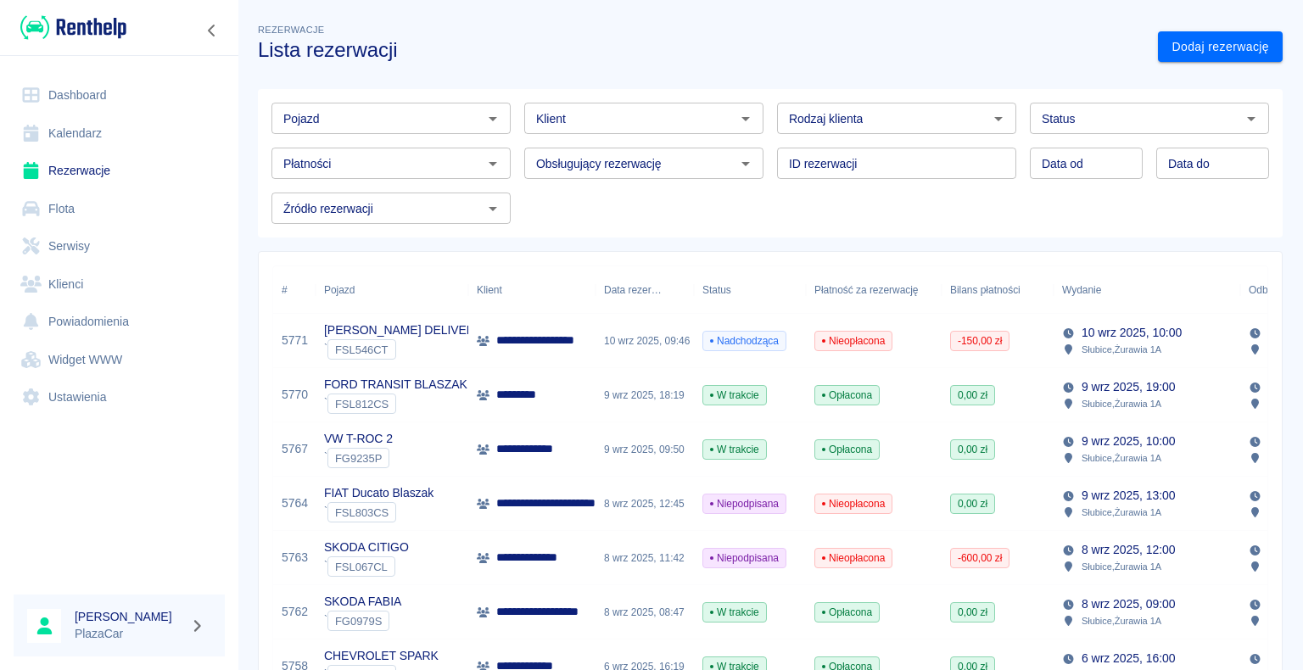
scroll to position [85, 0]
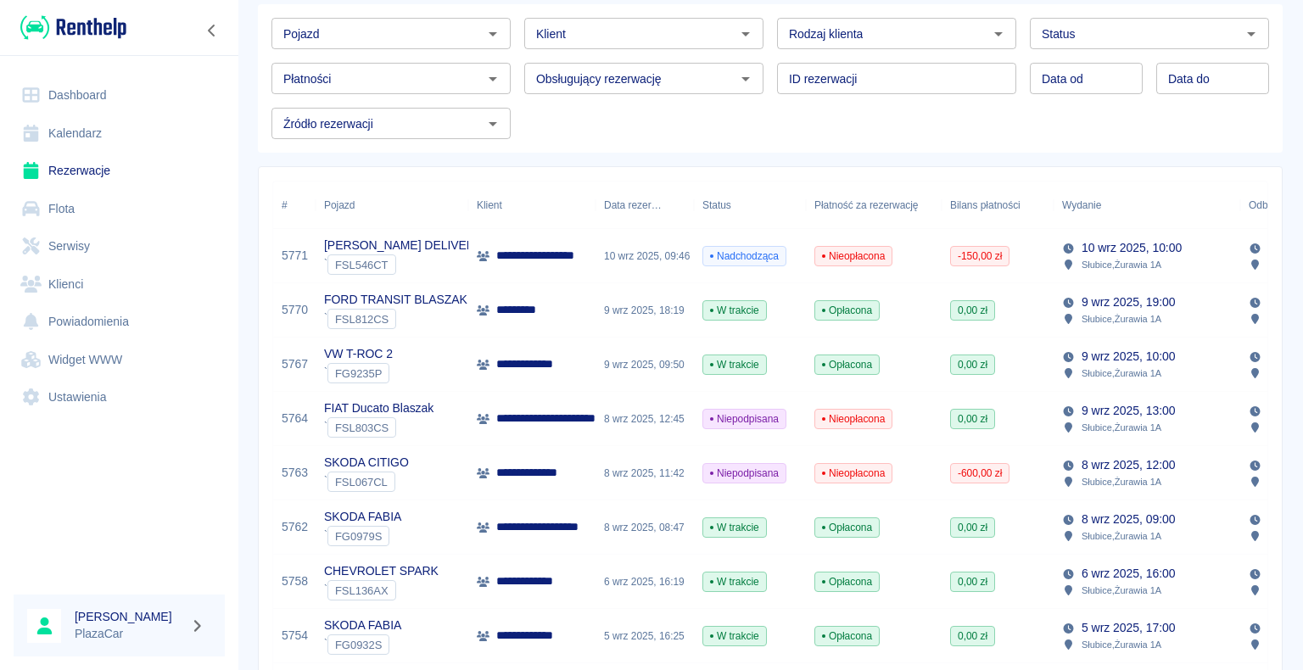
click at [528, 591] on div "**********" at bounding box center [531, 582] width 127 height 54
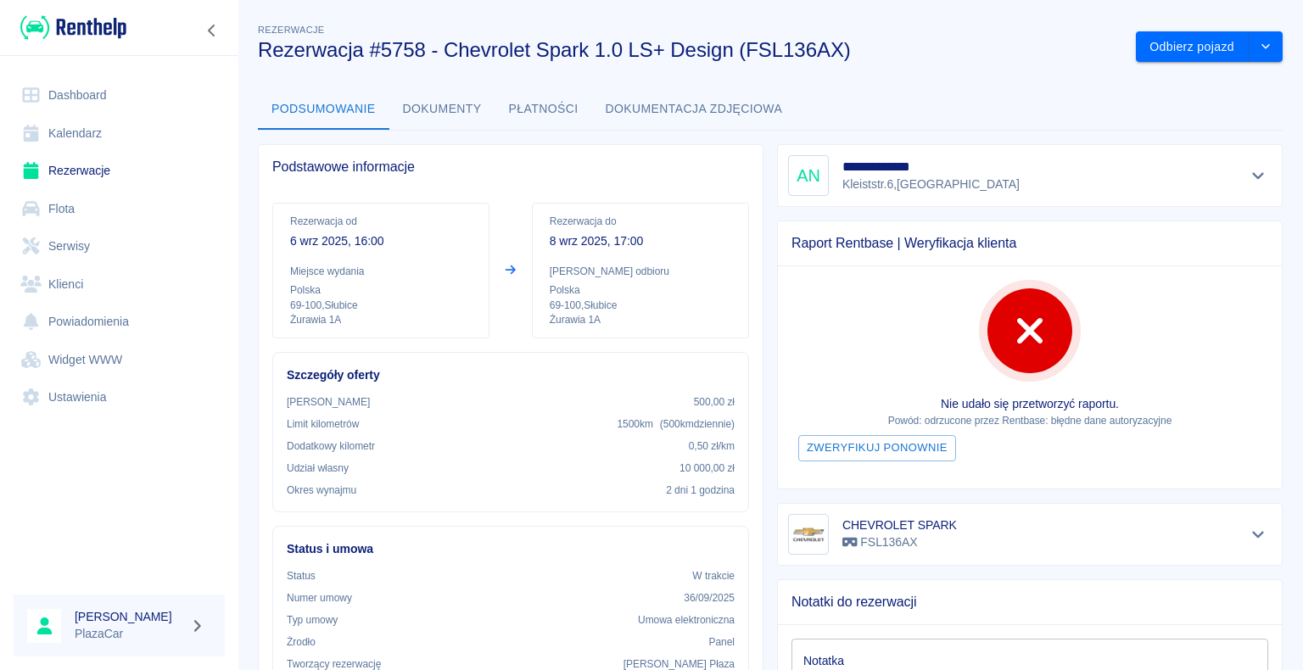
scroll to position [85, 0]
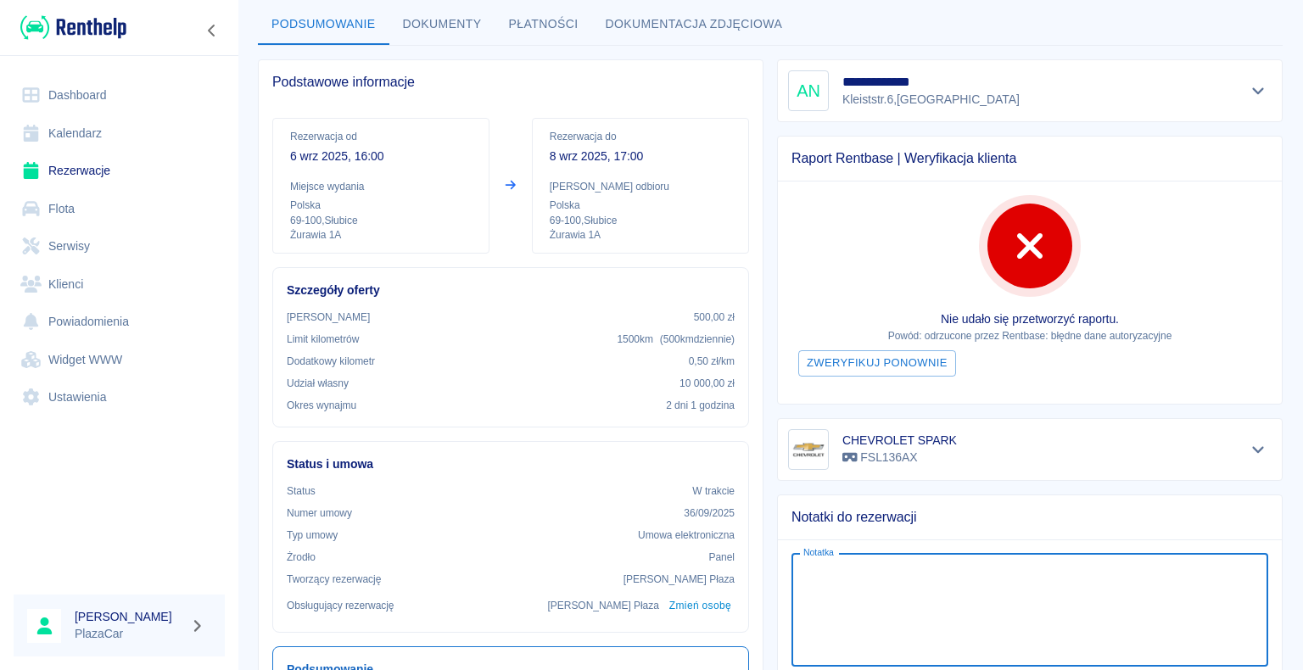
click at [828, 567] on textarea "Notatka" at bounding box center [1029, 609] width 453 height 85
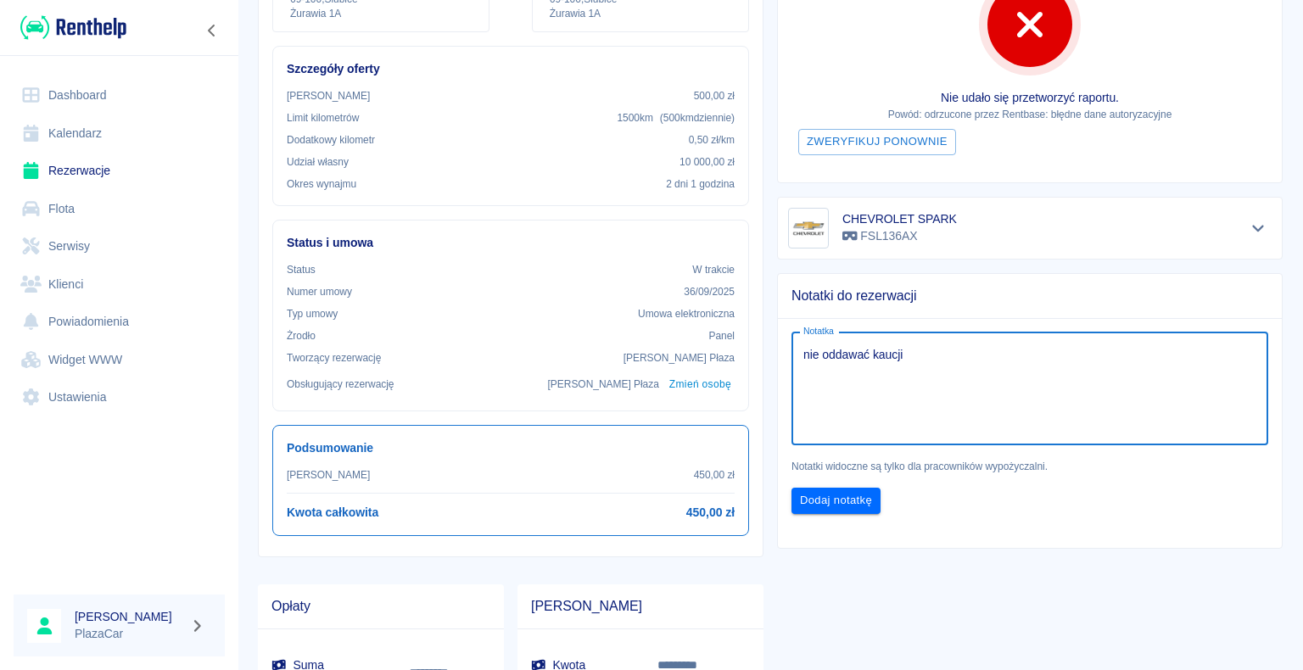
scroll to position [339, 0]
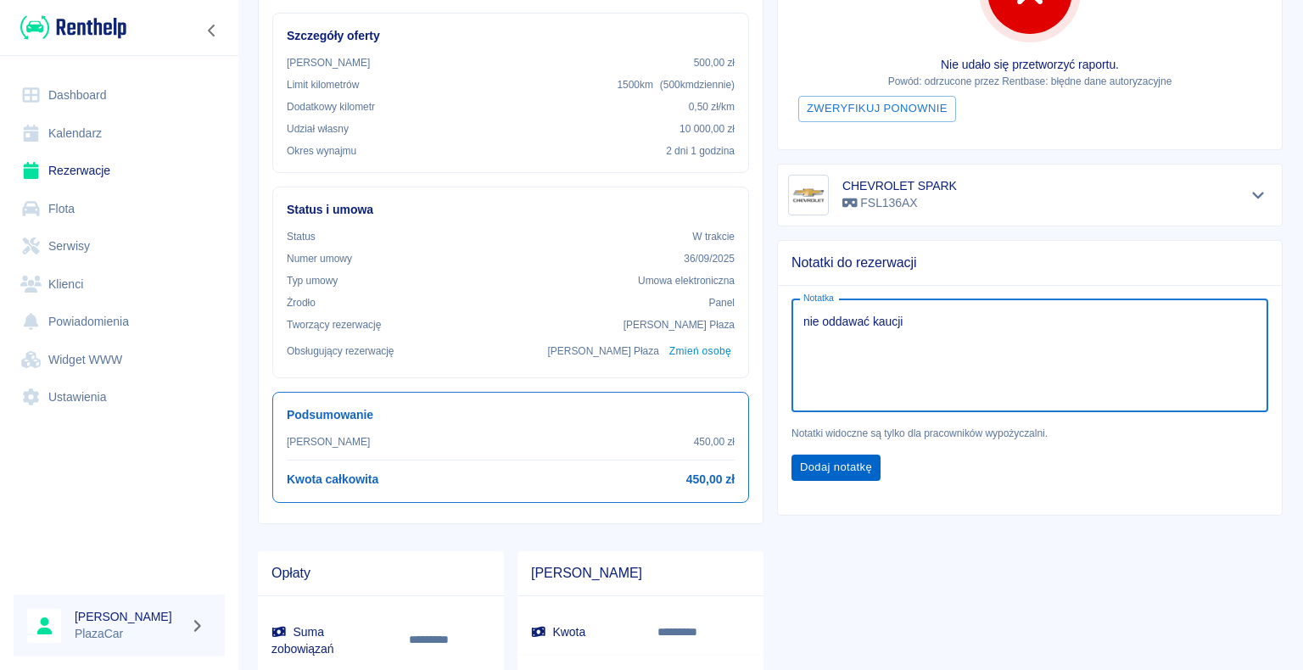
type textarea "nie oddawać kaucji"
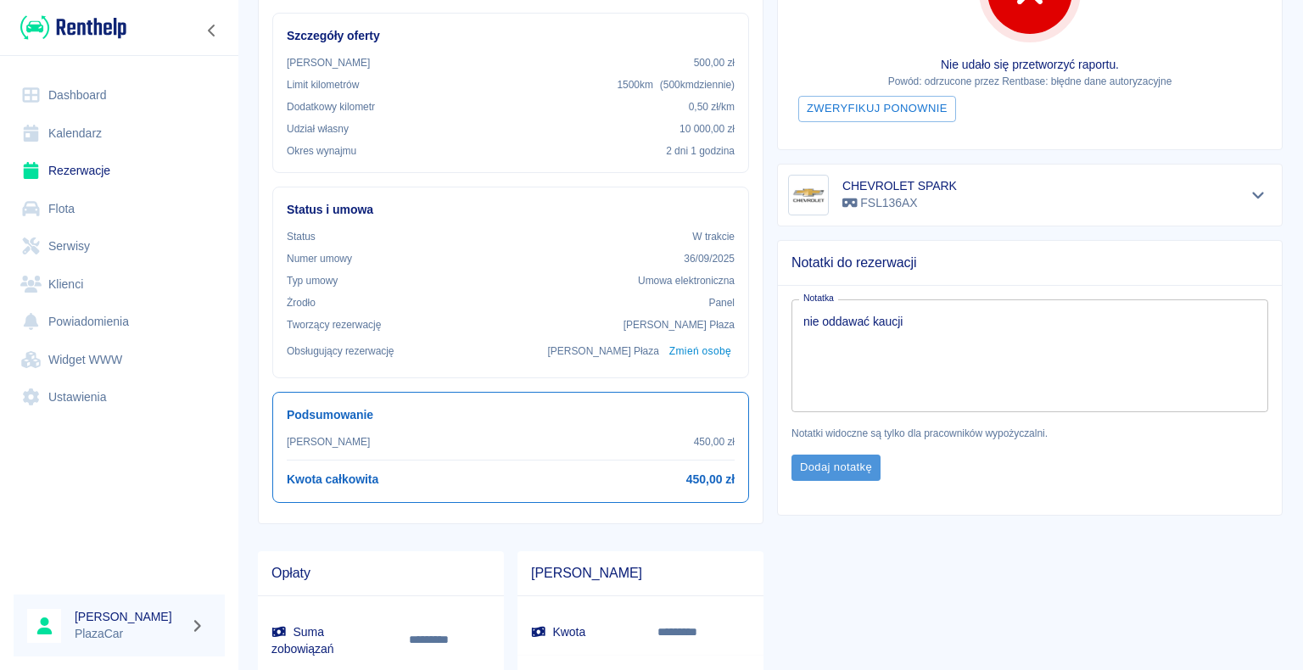
click at [820, 470] on button "Dodaj notatkę" at bounding box center [835, 468] width 89 height 26
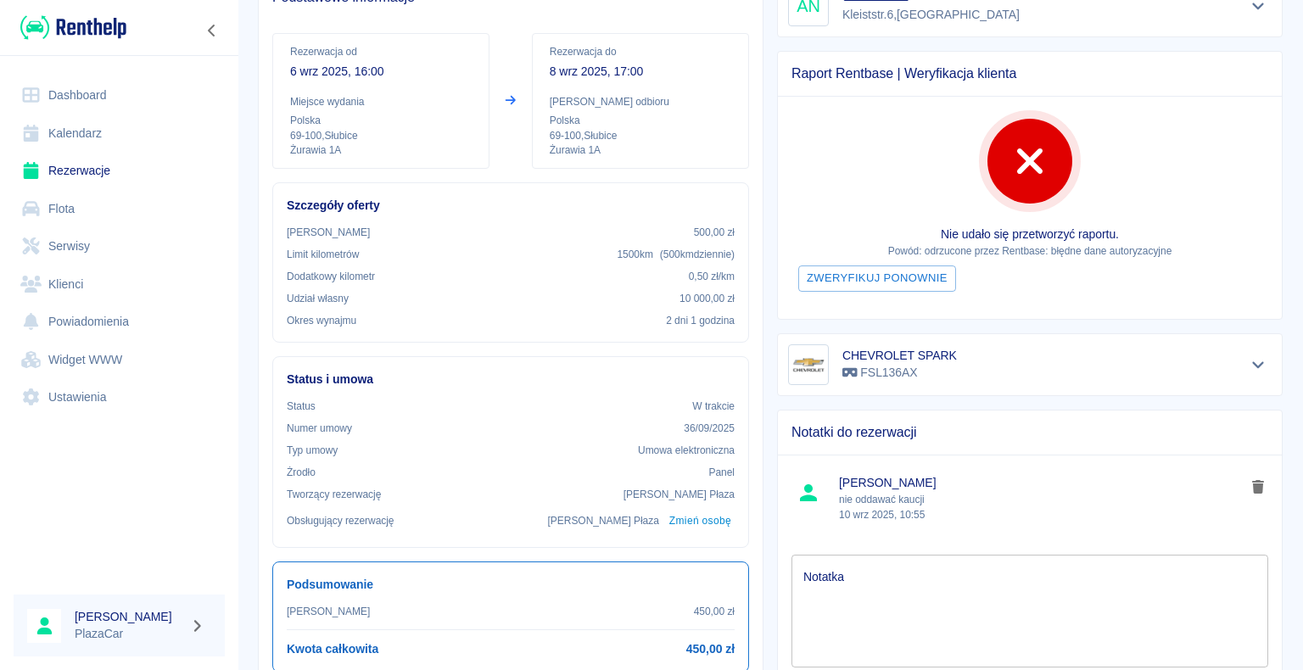
scroll to position [254, 0]
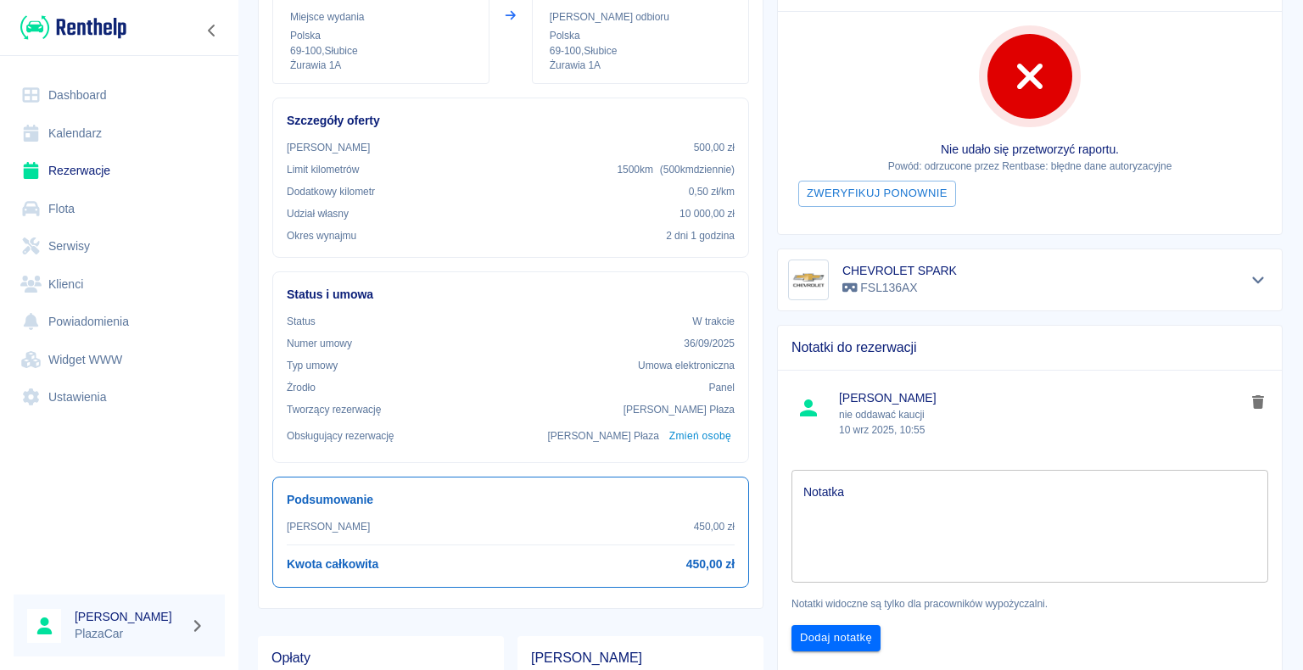
click at [725, 399] on div "Status W trakcie Numer umowy 36/09/2025 Typ umowy Umowa elektroniczna Żrodło Pa…" at bounding box center [511, 381] width 448 height 135
click at [74, 169] on link "Rezerwacje" at bounding box center [119, 171] width 211 height 38
